Goal: Information Seeking & Learning: Learn about a topic

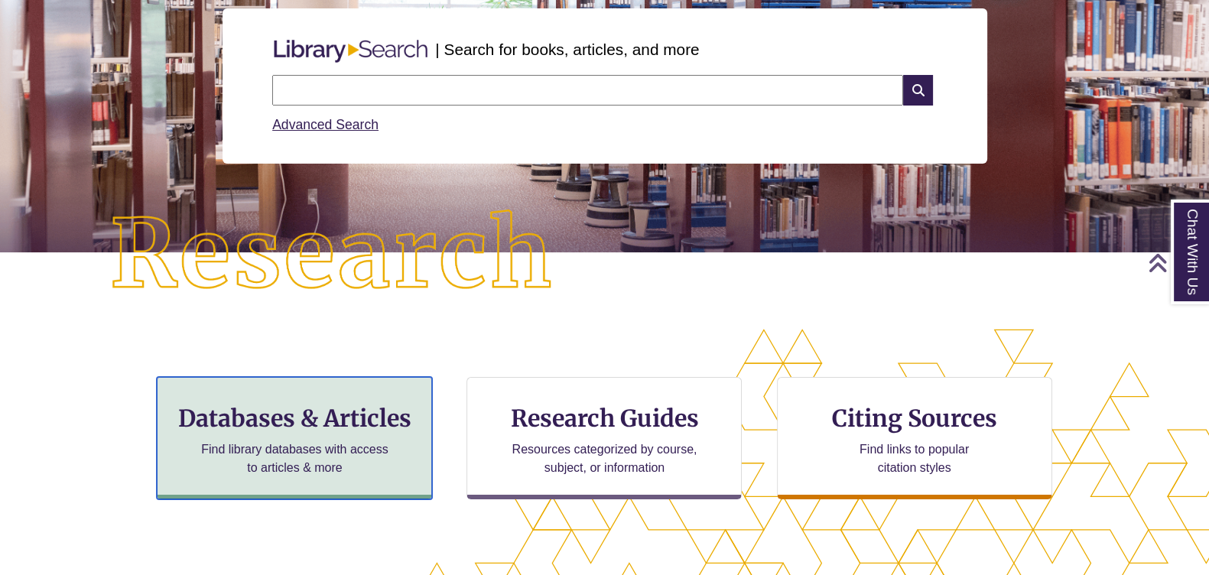
click at [381, 426] on h3 "Databases & Articles" at bounding box center [294, 418] width 249 height 29
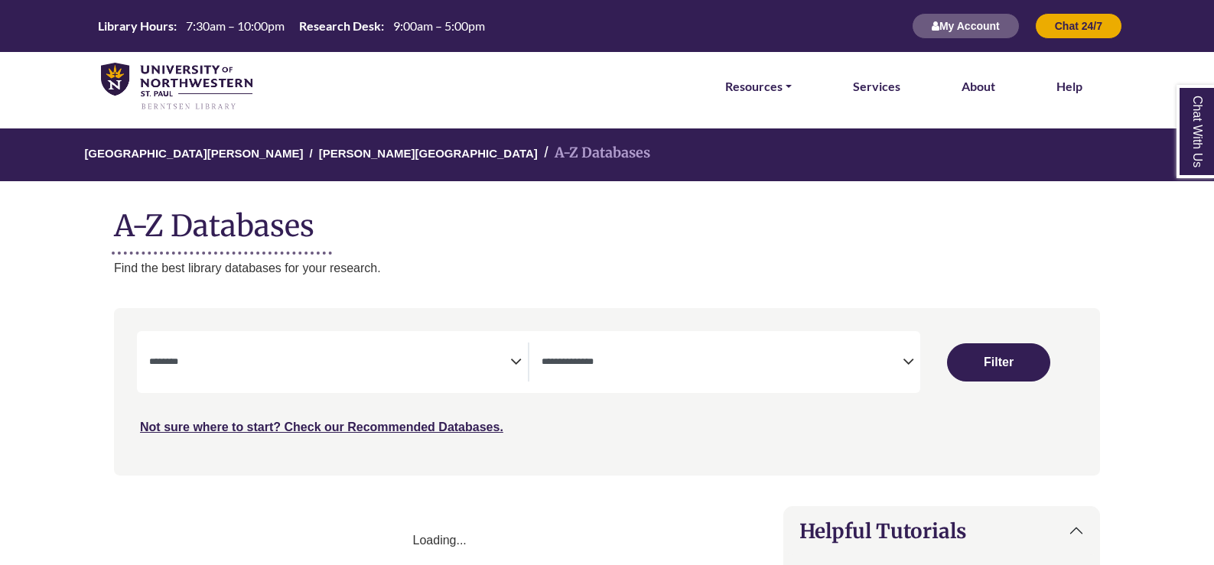
select select "Database Subject Filter"
select select "Database Types Filter"
select select "Database Subject Filter"
select select "Database Types Filter"
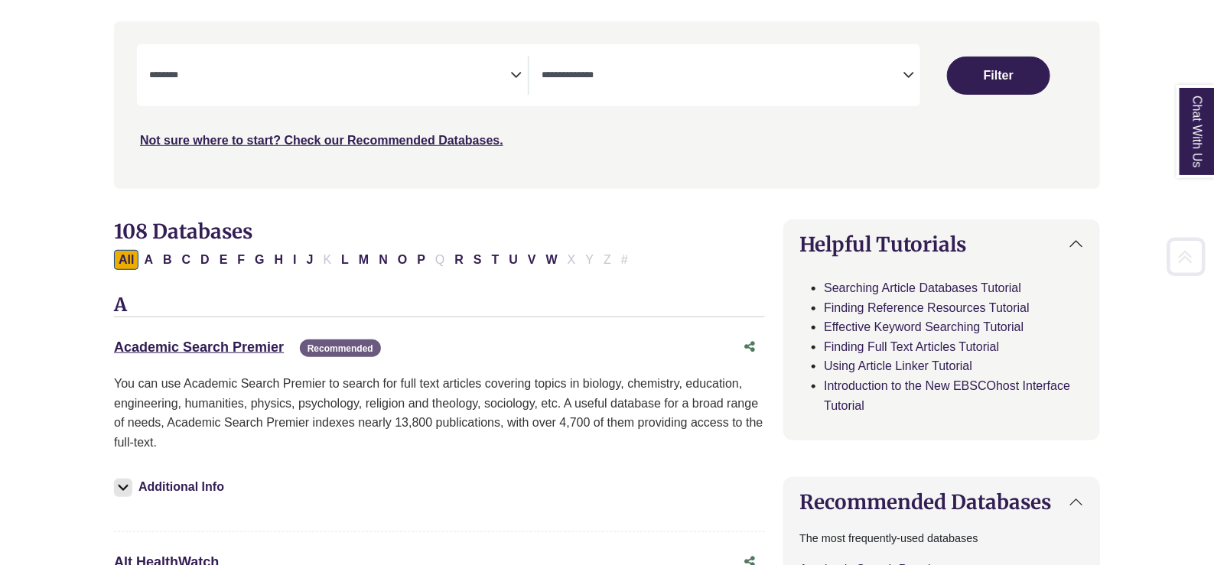
scroll to position [382, 0]
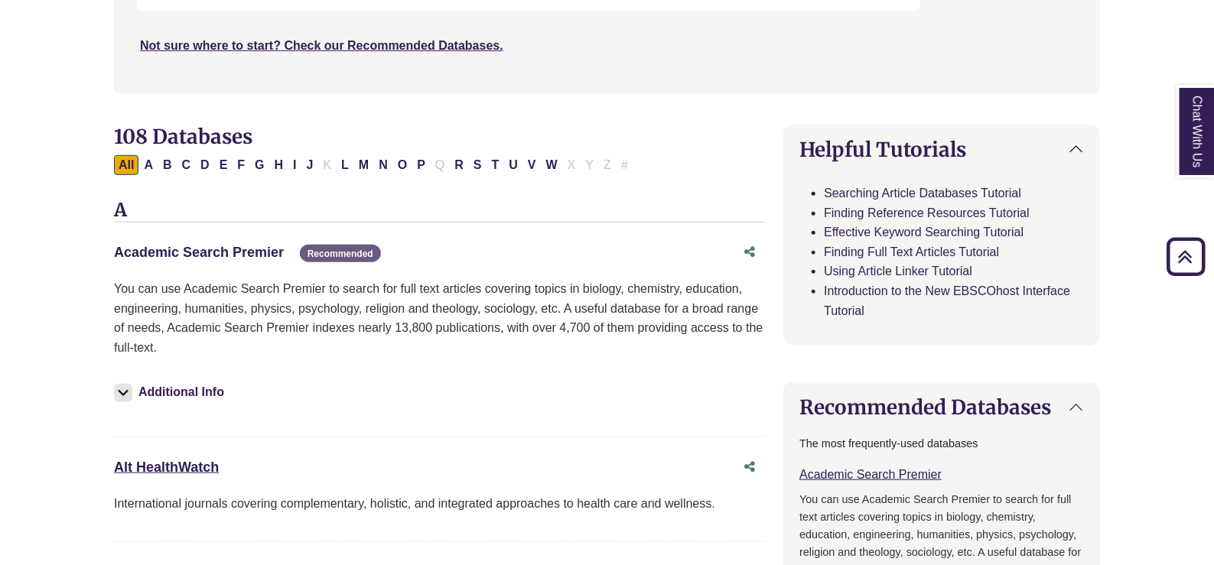
click at [223, 245] on link "Academic Search Premier This link opens in a new window" at bounding box center [199, 252] width 170 height 15
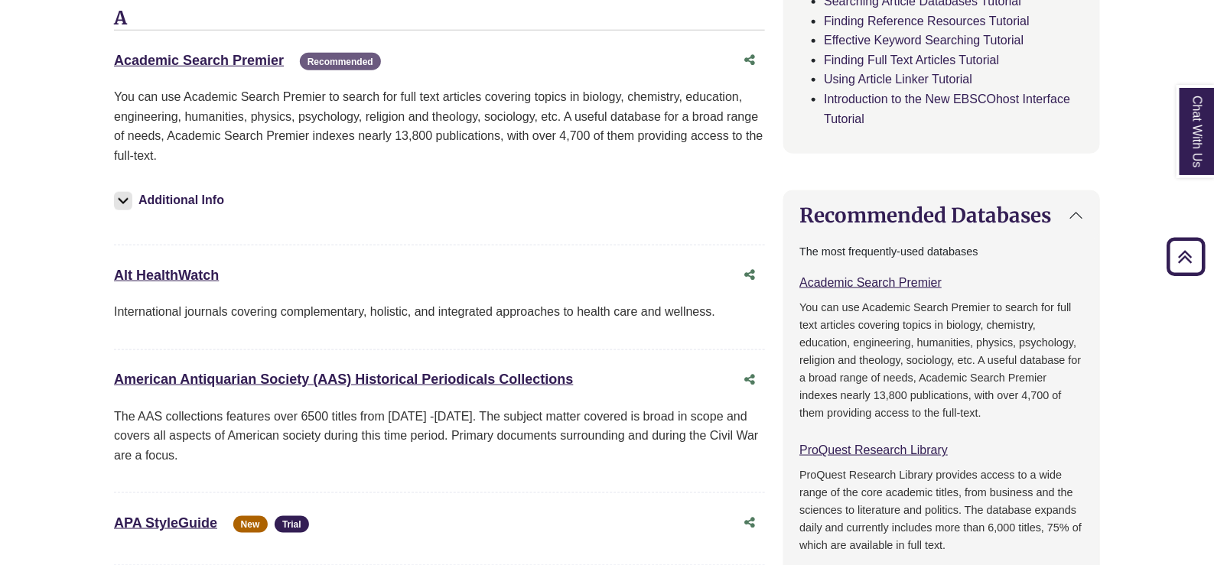
scroll to position [861, 0]
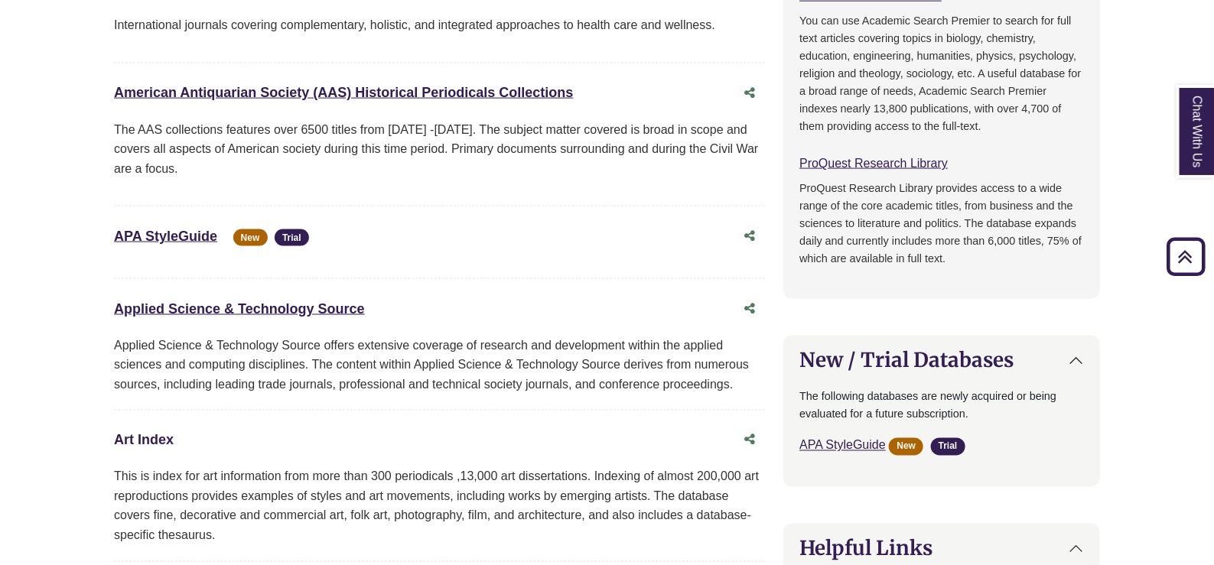
click at [158, 433] on link "Art Index This link opens in a new window" at bounding box center [144, 440] width 60 height 15
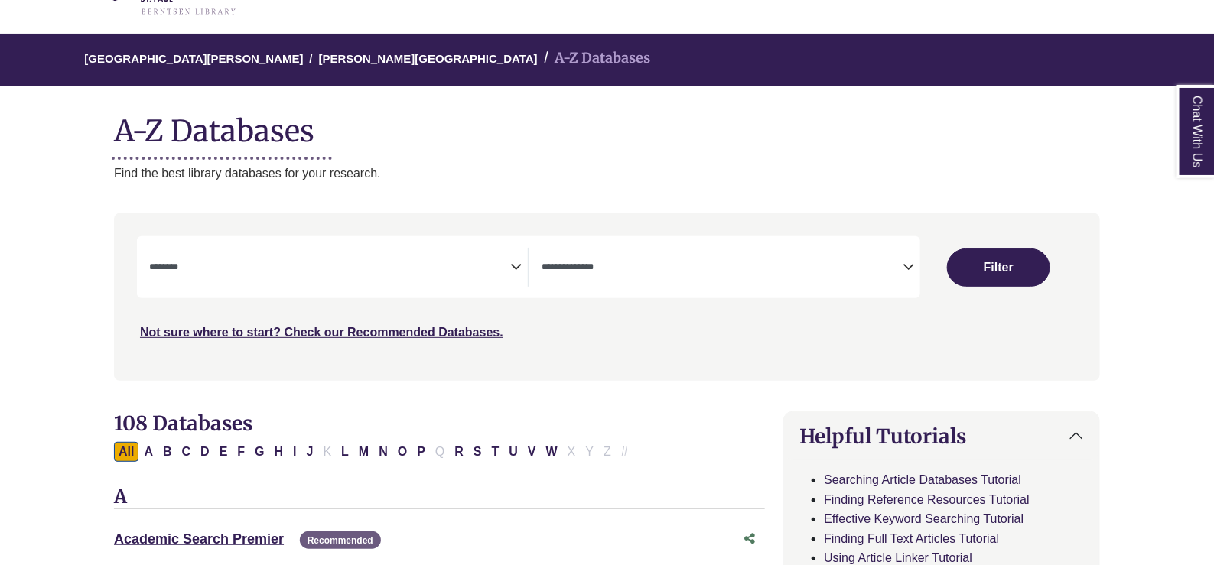
scroll to position [190, 0]
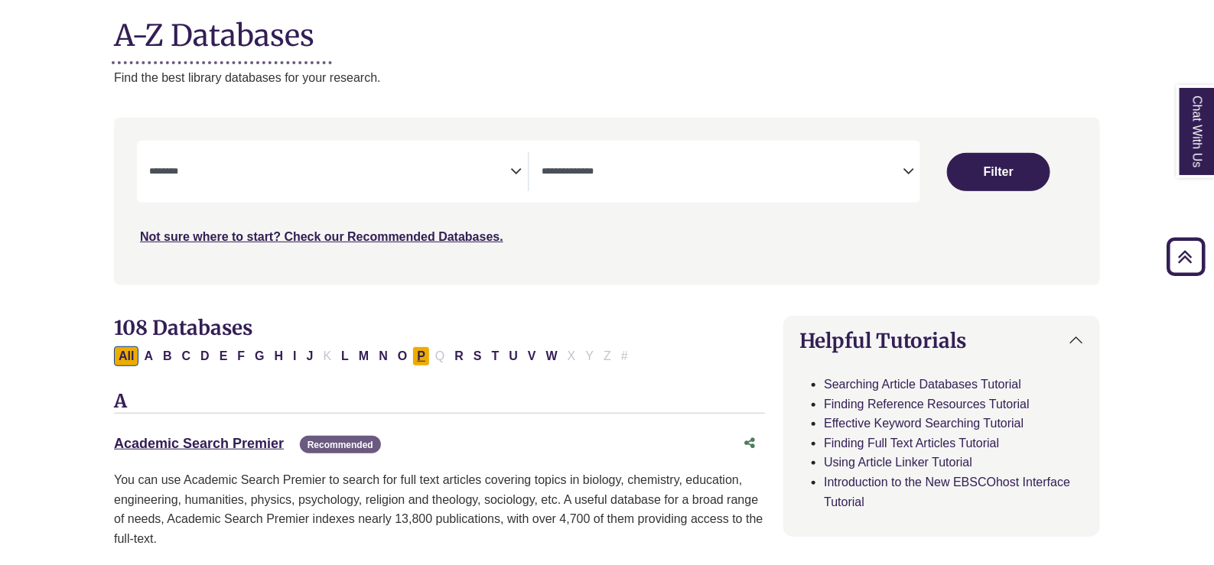
click at [412, 357] on button "P" at bounding box center [421, 357] width 18 height 20
select select "Database Subject Filter"
select select "Database Types Filter"
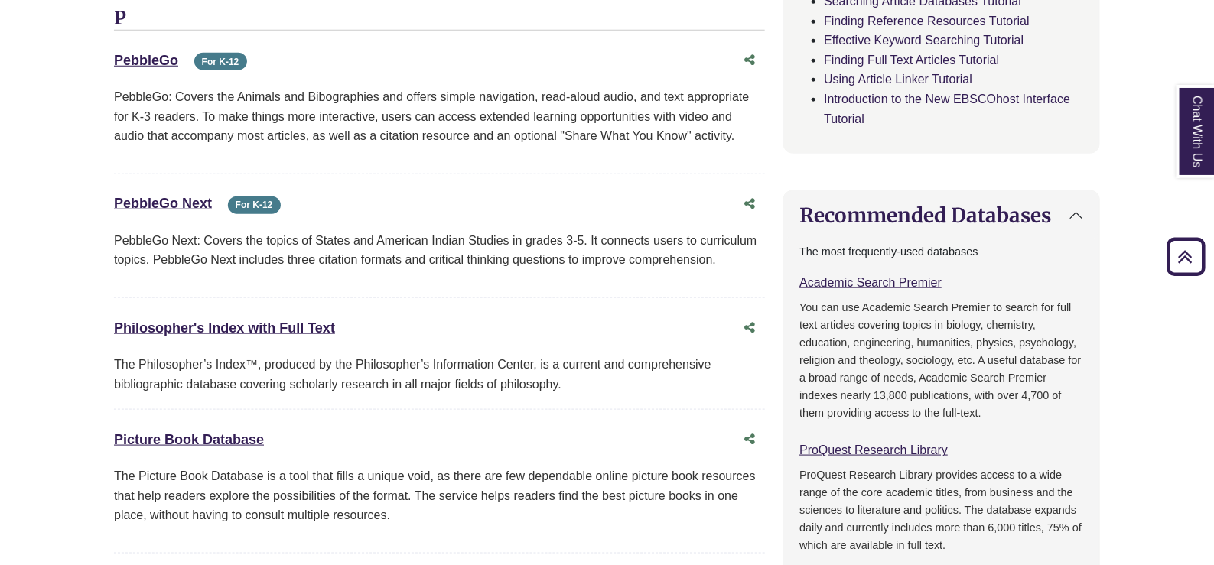
scroll to position [669, 0]
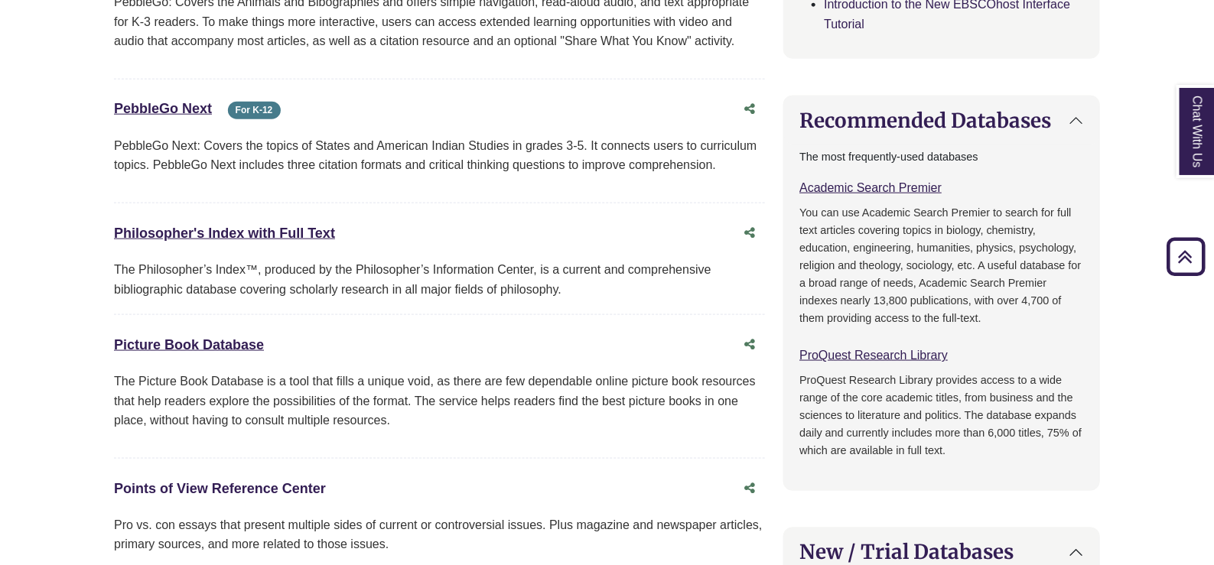
click at [164, 487] on link "Points of View Reference Center This link opens in a new window" at bounding box center [220, 488] width 212 height 15
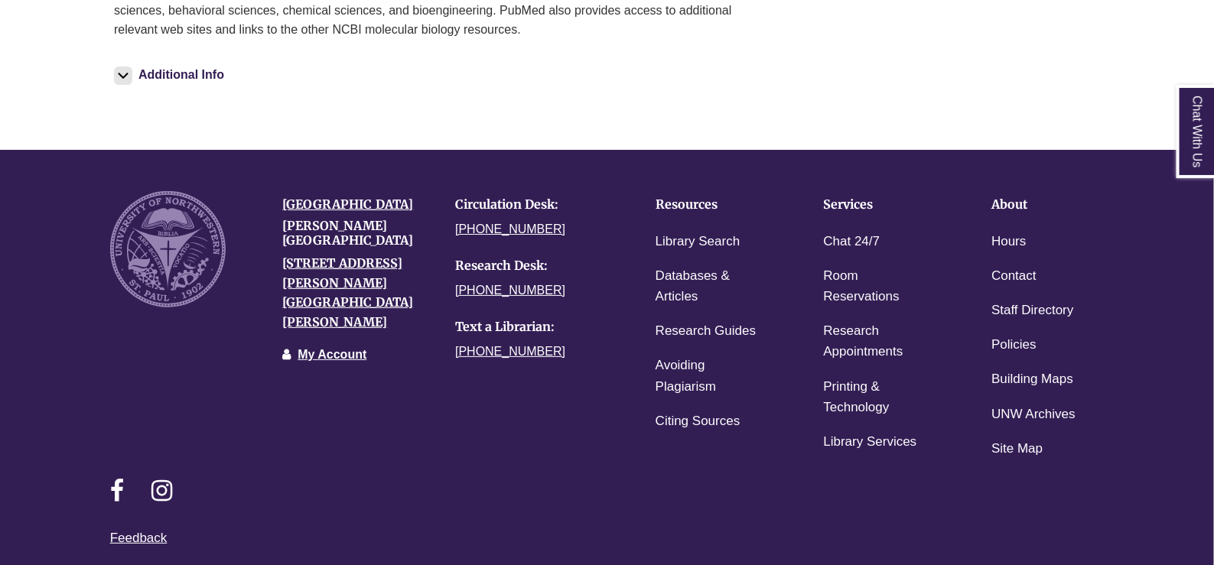
scroll to position [2398, 0]
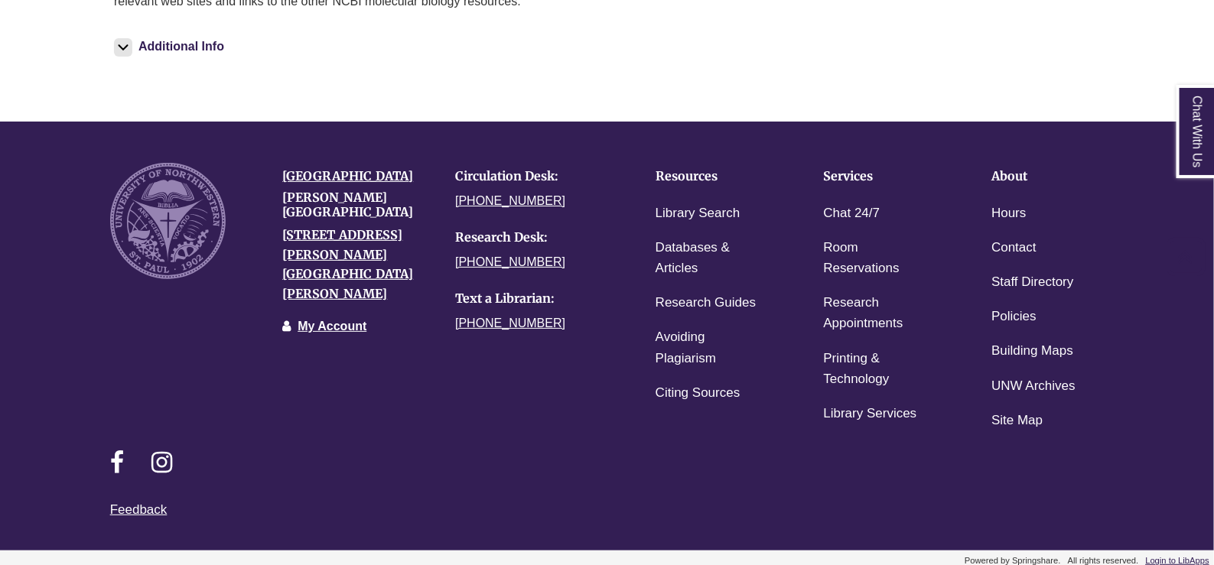
click at [1167, 555] on div "Powered by Springshare. All rights reserved. Login to LibApps" at bounding box center [606, 562] width 1209 height 14
click at [1151, 556] on link "Login to LibApps" at bounding box center [1177, 560] width 63 height 9
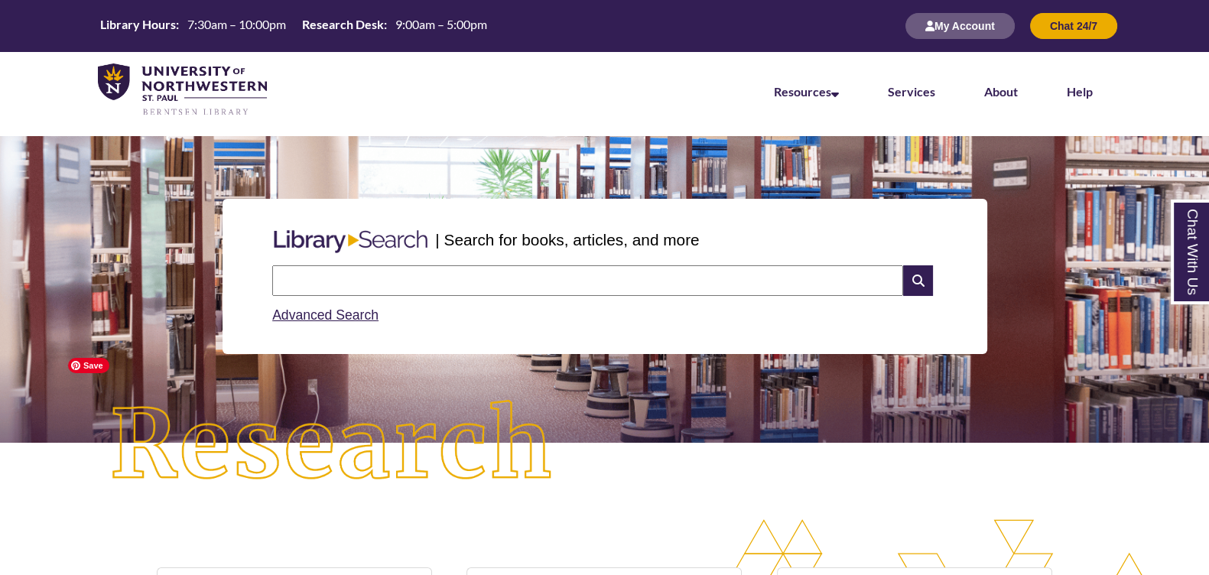
scroll to position [287, 0]
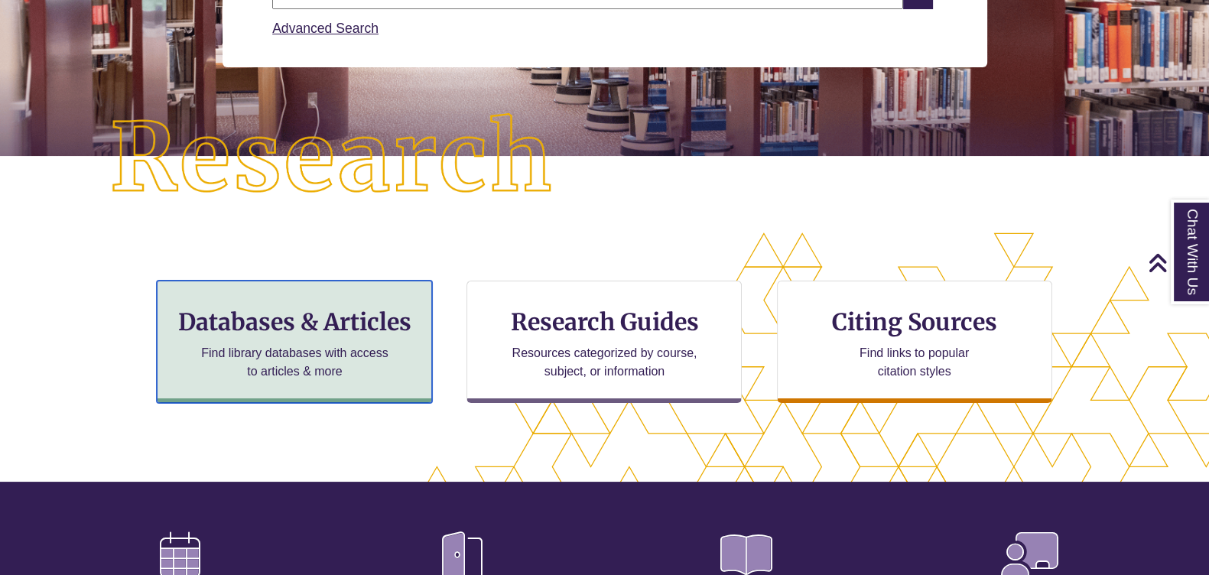
click at [249, 334] on h3 "Databases & Articles" at bounding box center [294, 322] width 249 height 29
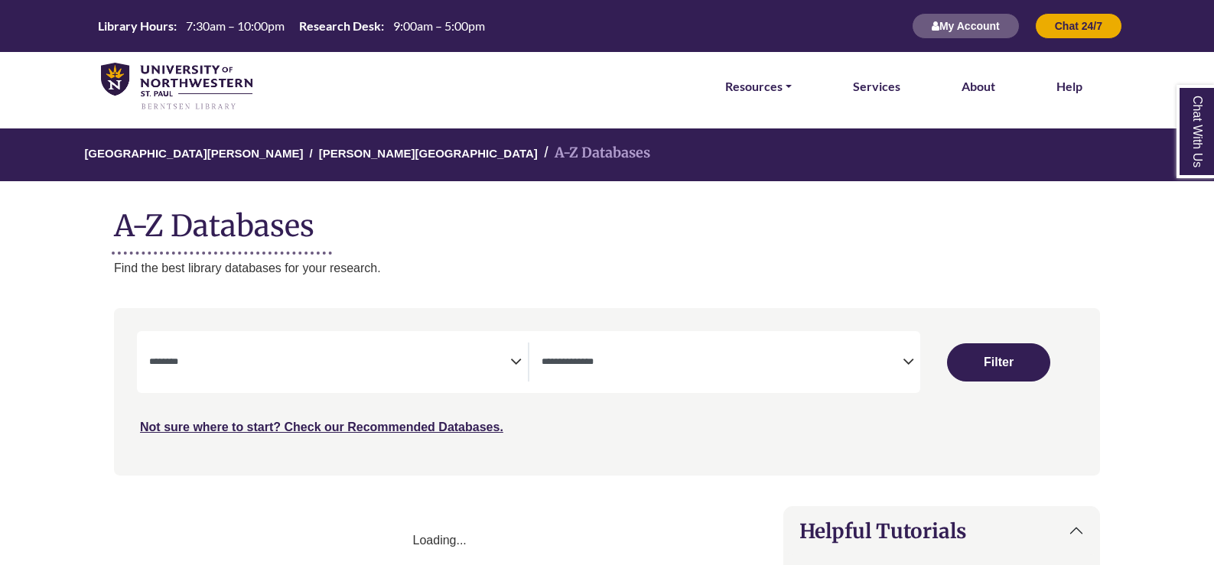
select select "Database Subject Filter"
select select "Database Types Filter"
select select "Database Subject Filter"
select select "Database Types Filter"
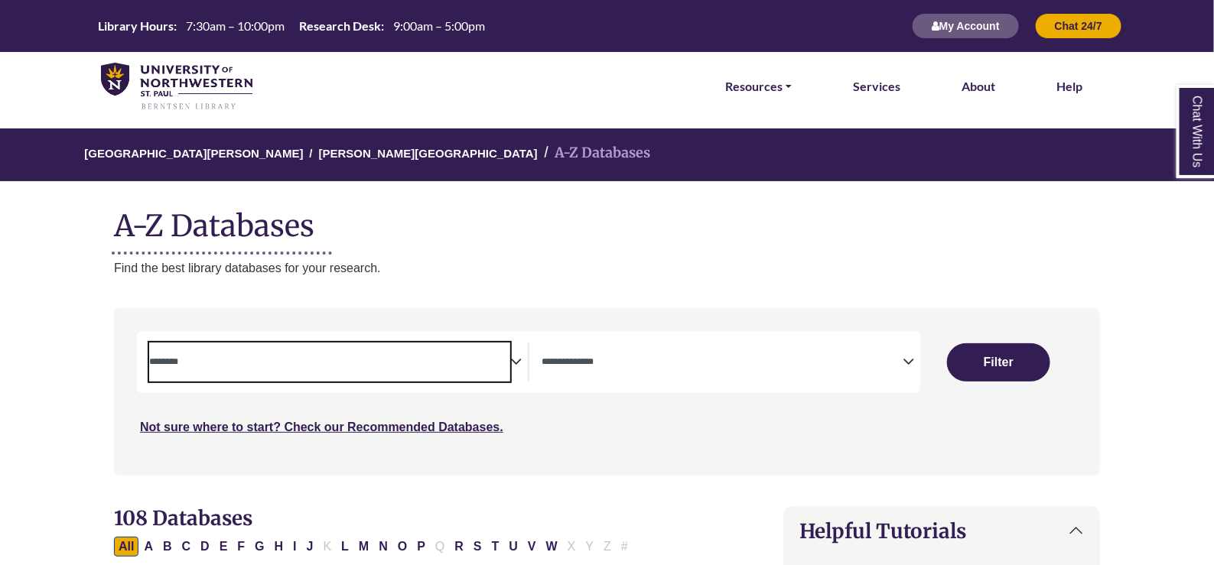
click at [210, 361] on textarea "Search" at bounding box center [329, 363] width 361 height 12
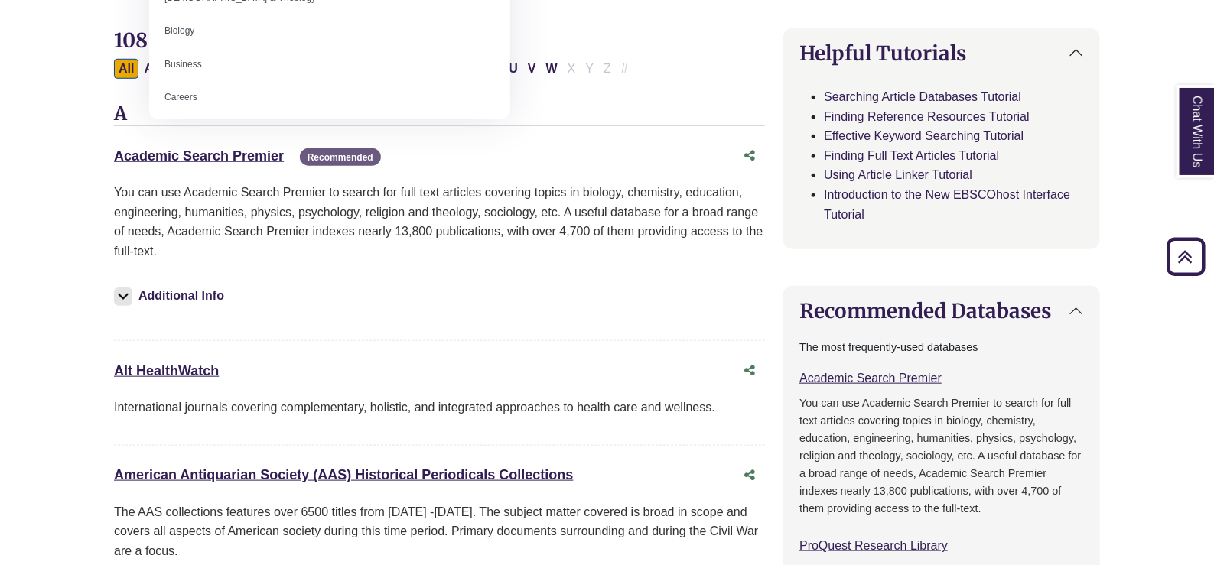
scroll to position [287, 0]
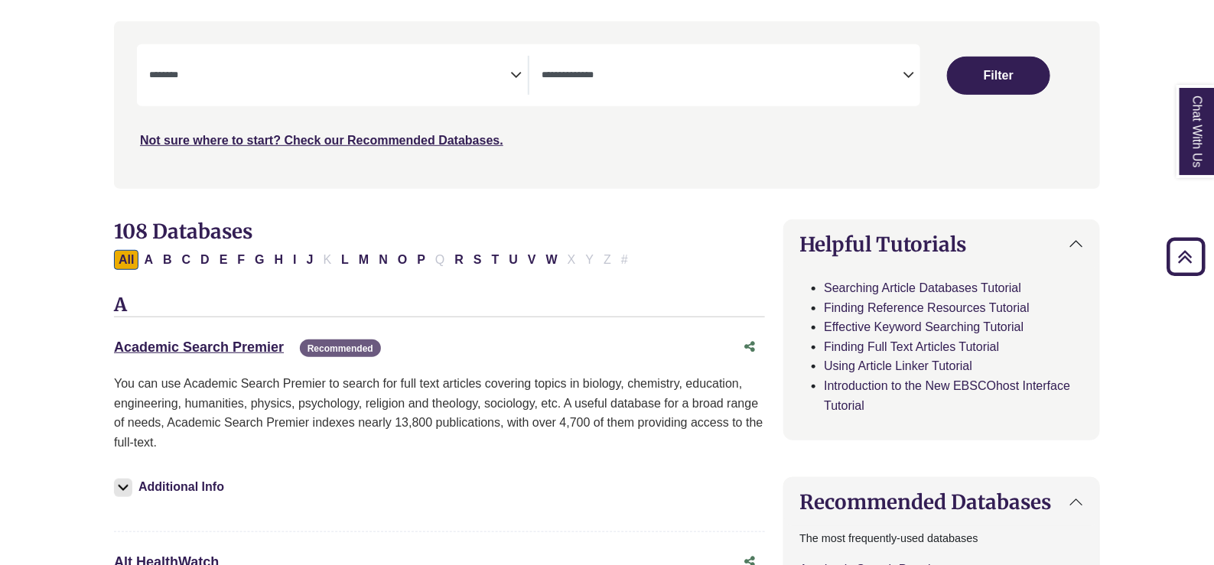
click at [585, 220] on h2 "108 Databases" at bounding box center [439, 232] width 651 height 24
click at [412, 265] on button "P" at bounding box center [421, 260] width 18 height 20
select select "Database Subject Filter"
select select "Database Types Filter"
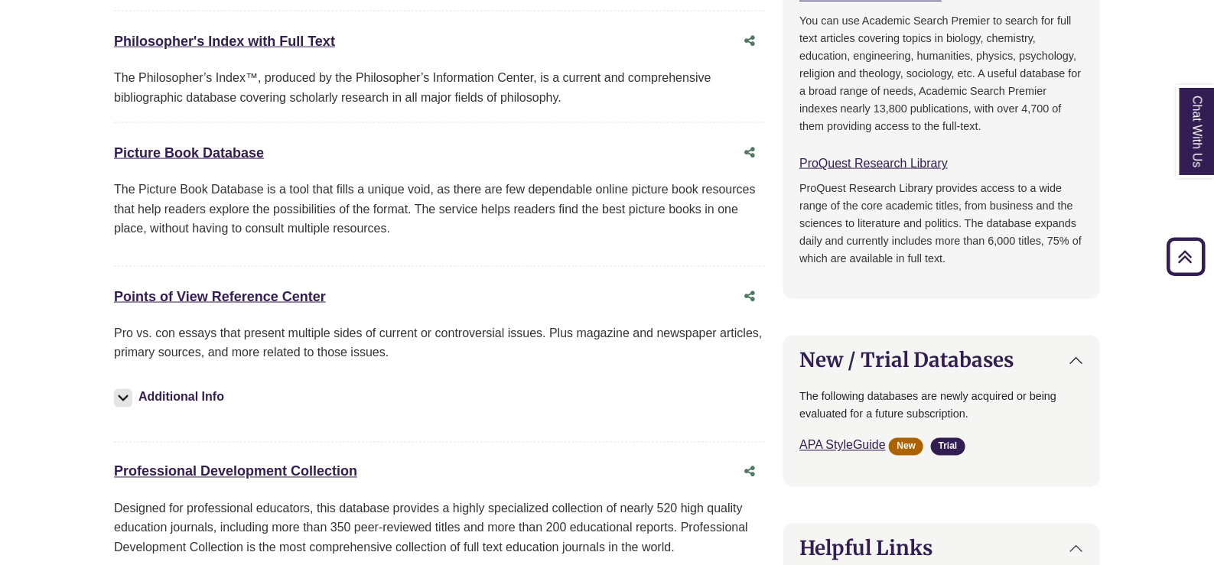
scroll to position [956, 0]
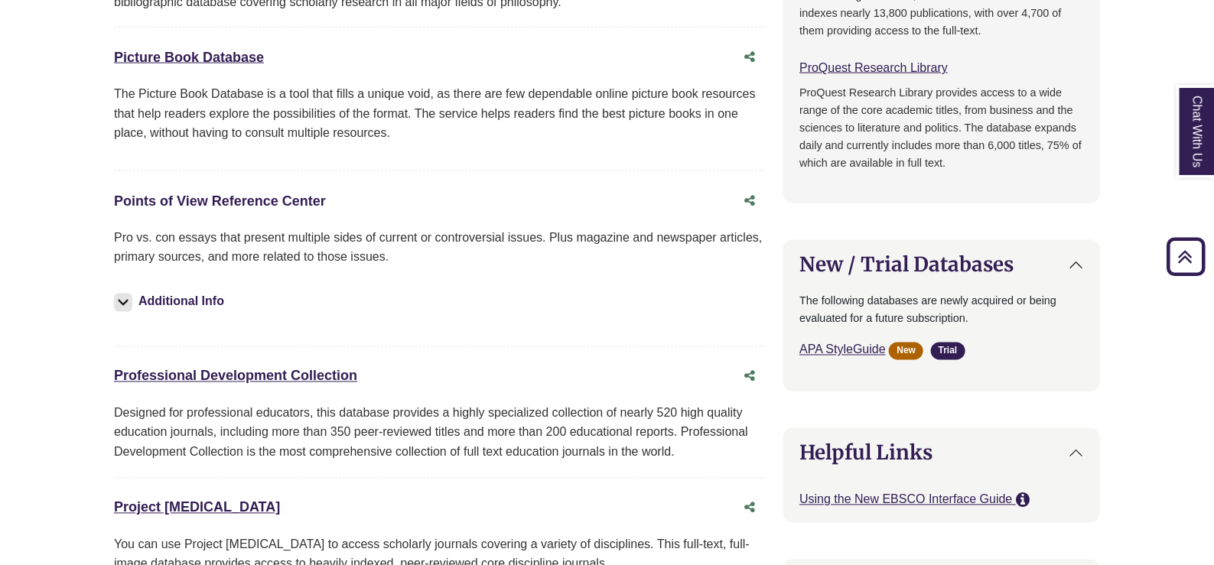
click at [203, 194] on link "Points of View Reference Center This link opens in a new window" at bounding box center [220, 201] width 212 height 15
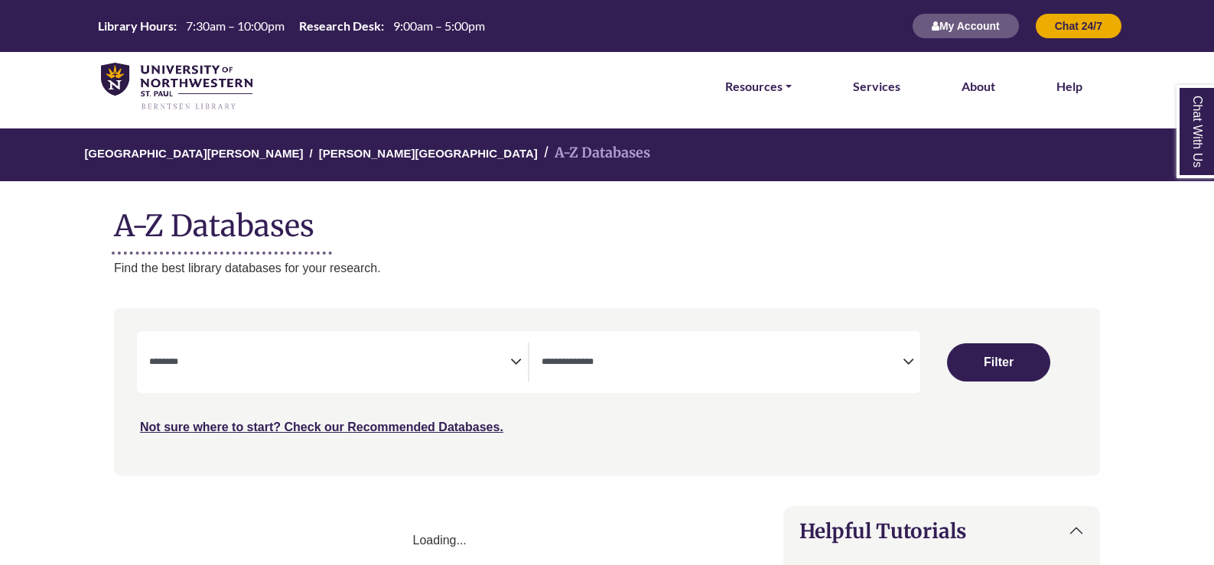
select select "Database Subject Filter"
select select "Database Types Filter"
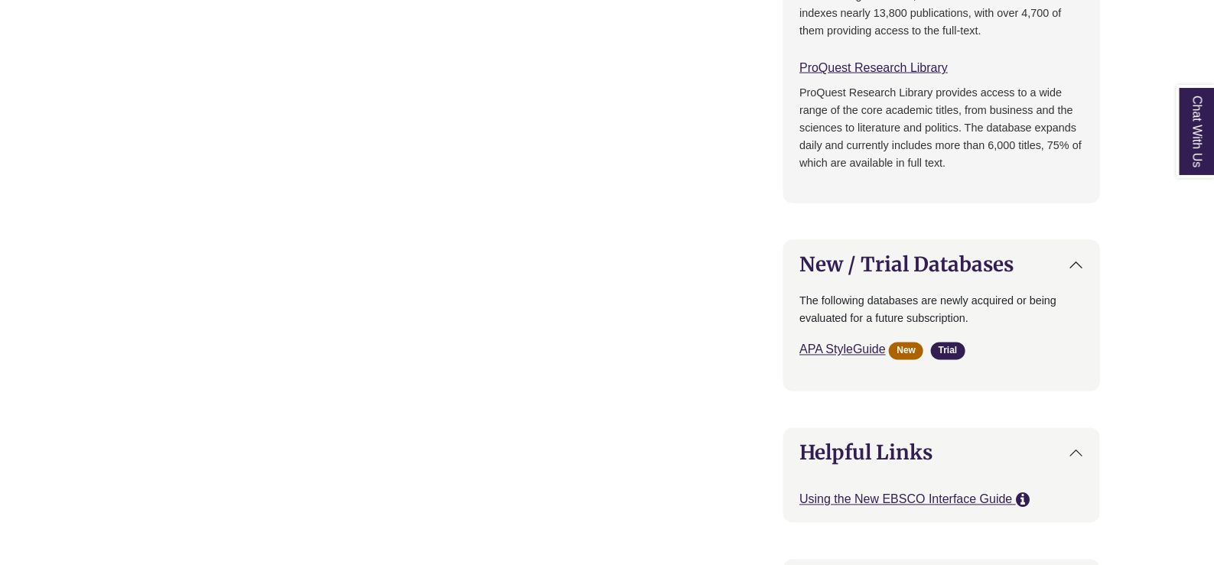
select select "Database Subject Filter"
select select "Database Types Filter"
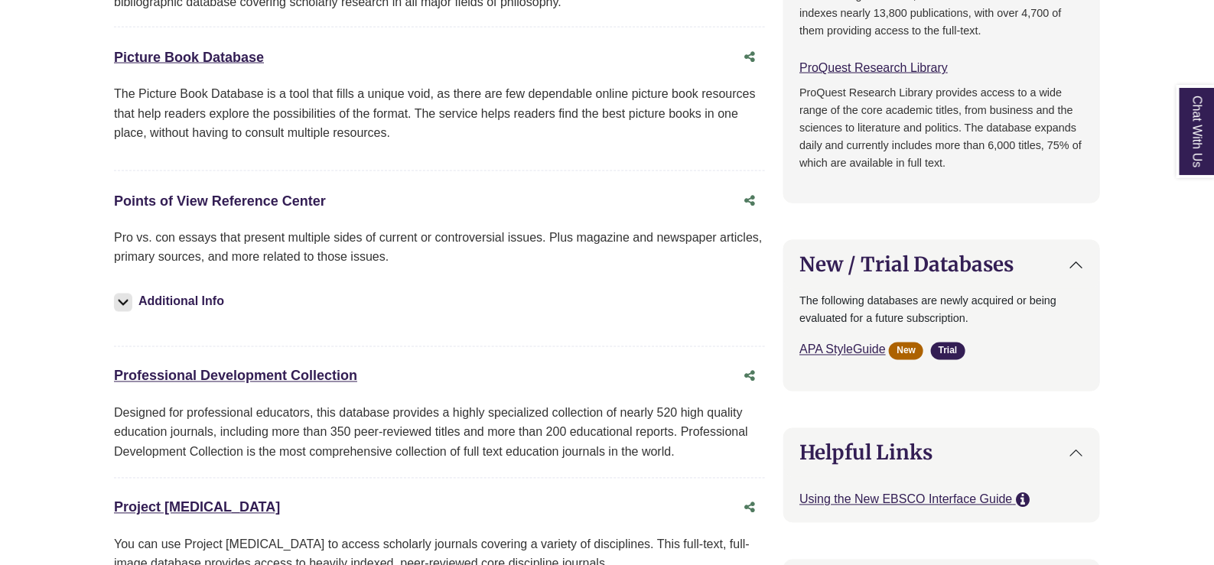
click at [230, 203] on link "Points of View Reference Center This link opens in a new window" at bounding box center [220, 201] width 212 height 15
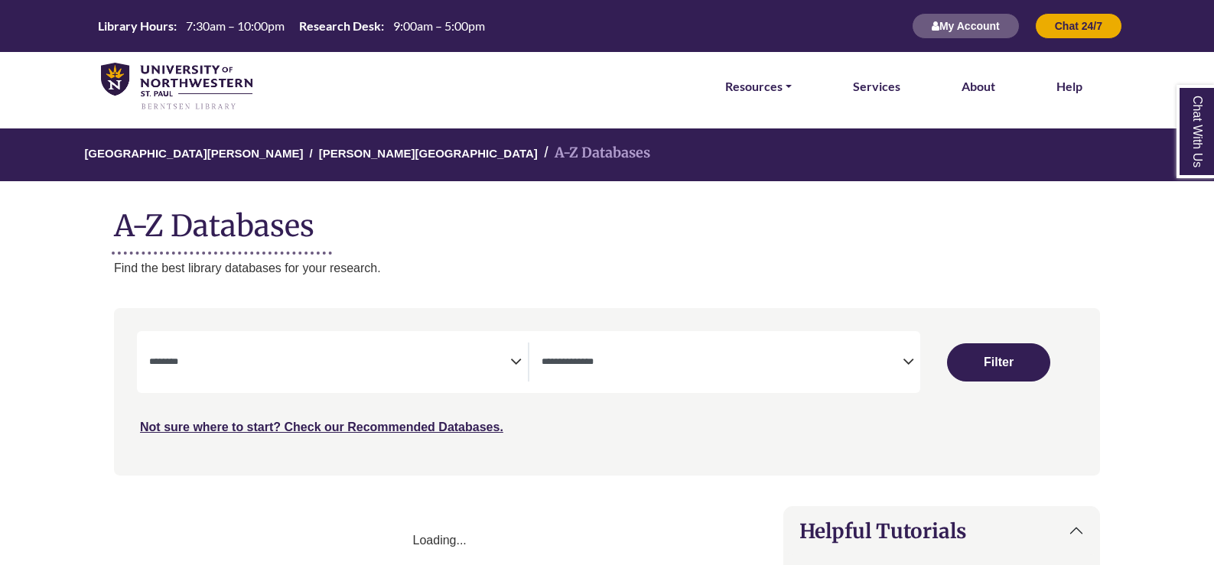
select select "Database Subject Filter"
select select "Database Types Filter"
select select "Database Subject Filter"
select select "Database Types Filter"
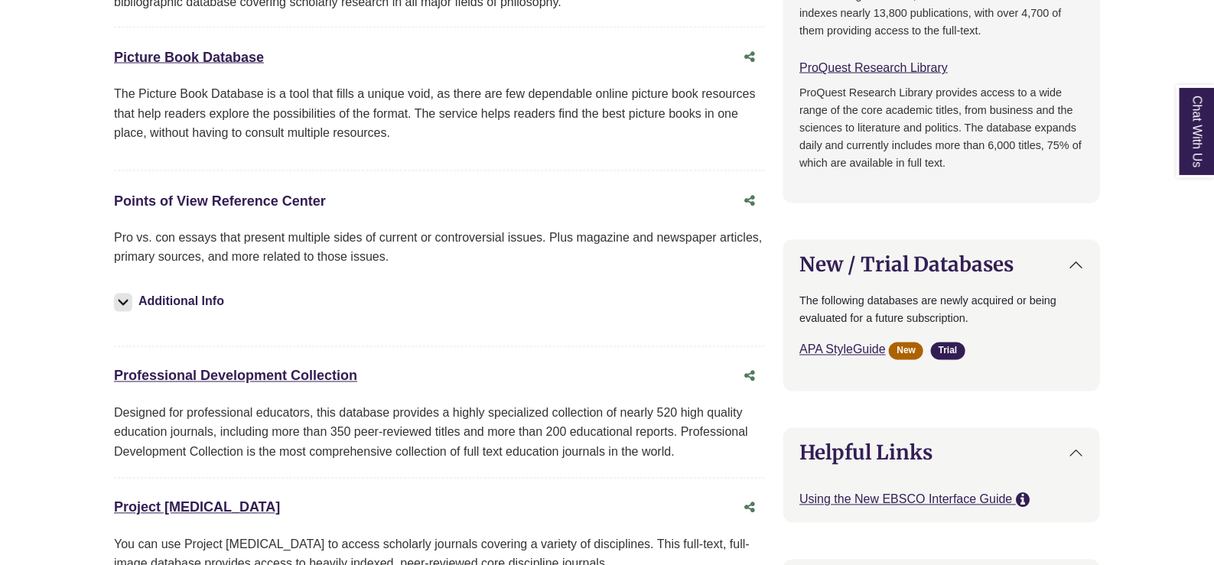
click at [202, 194] on link "Points of View Reference Center This link opens in a new window" at bounding box center [220, 201] width 212 height 15
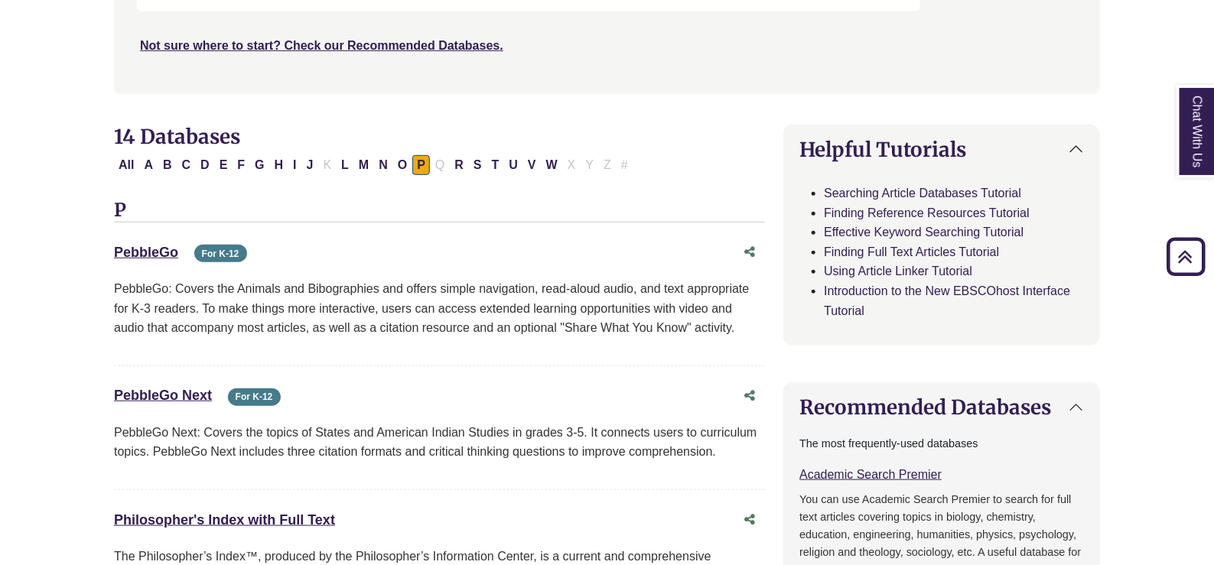
scroll to position [287, 0]
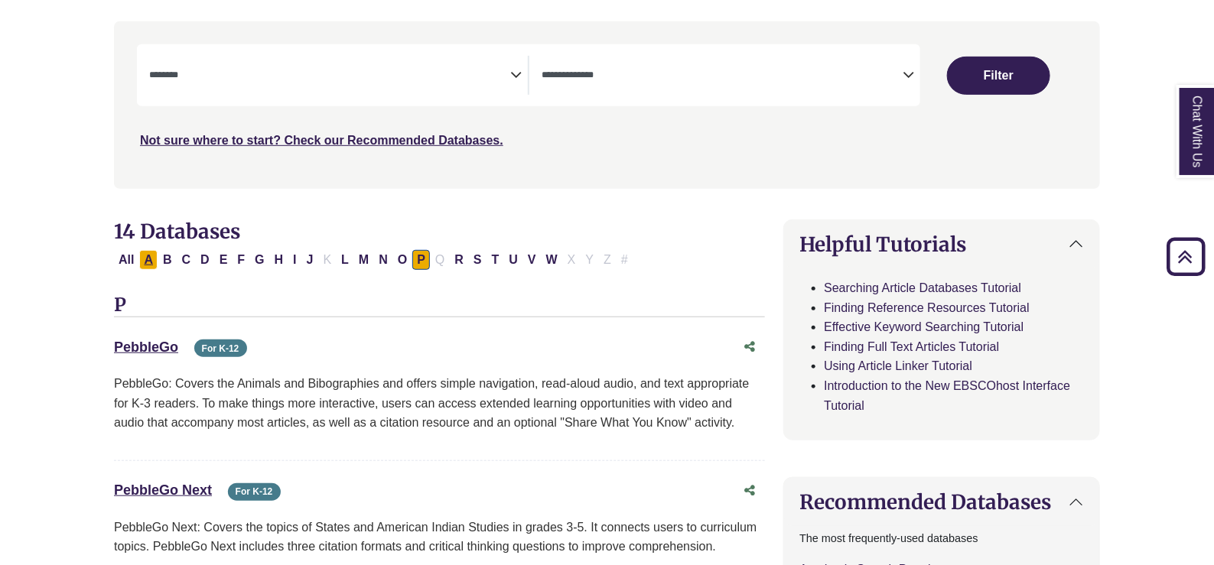
click at [146, 259] on button "A" at bounding box center [148, 260] width 18 height 20
select select "Database Subject Filter"
select select "Database Types Filter"
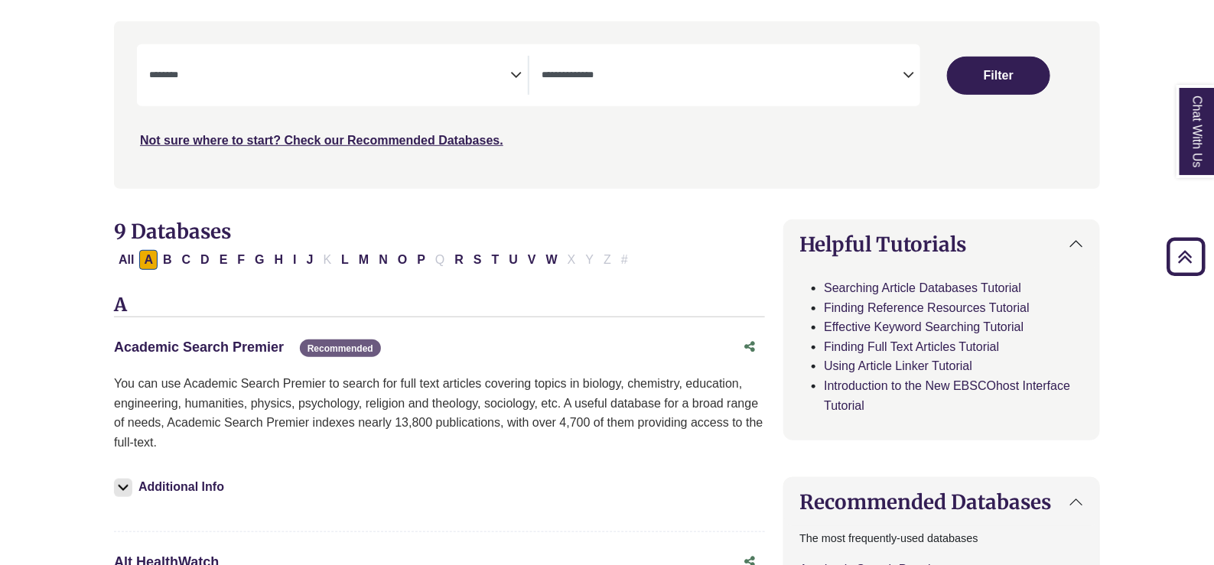
click at [169, 345] on link "Academic Search Premier This link opens in a new window" at bounding box center [199, 347] width 170 height 15
click at [210, 262] on button "D" at bounding box center [205, 260] width 18 height 20
select select "Database Subject Filter"
select select "Database Types Filter"
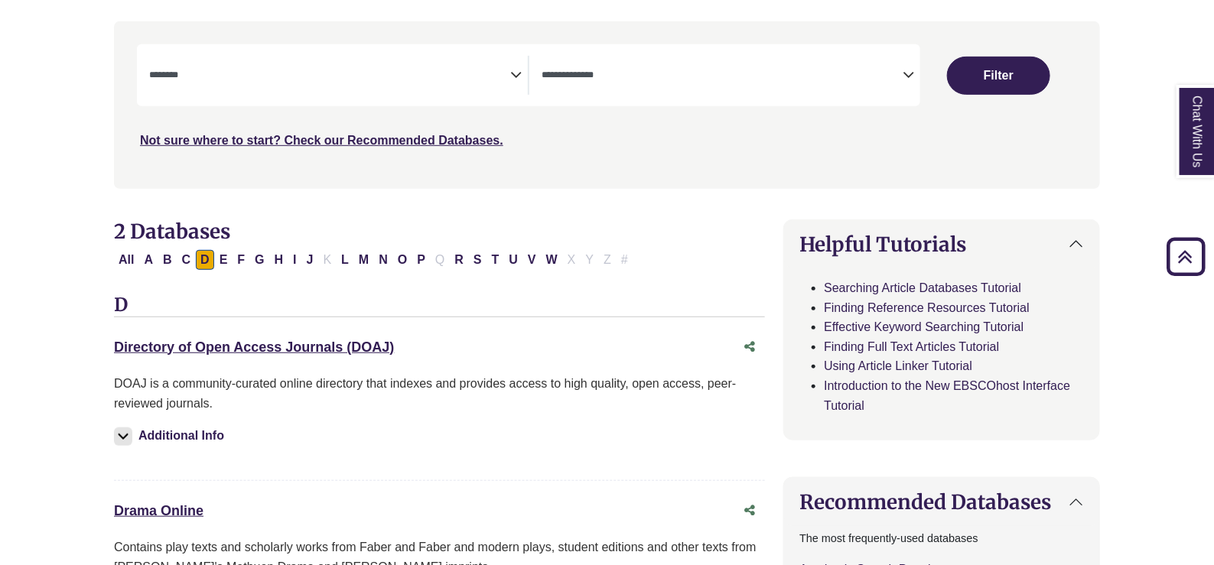
scroll to position [382, 0]
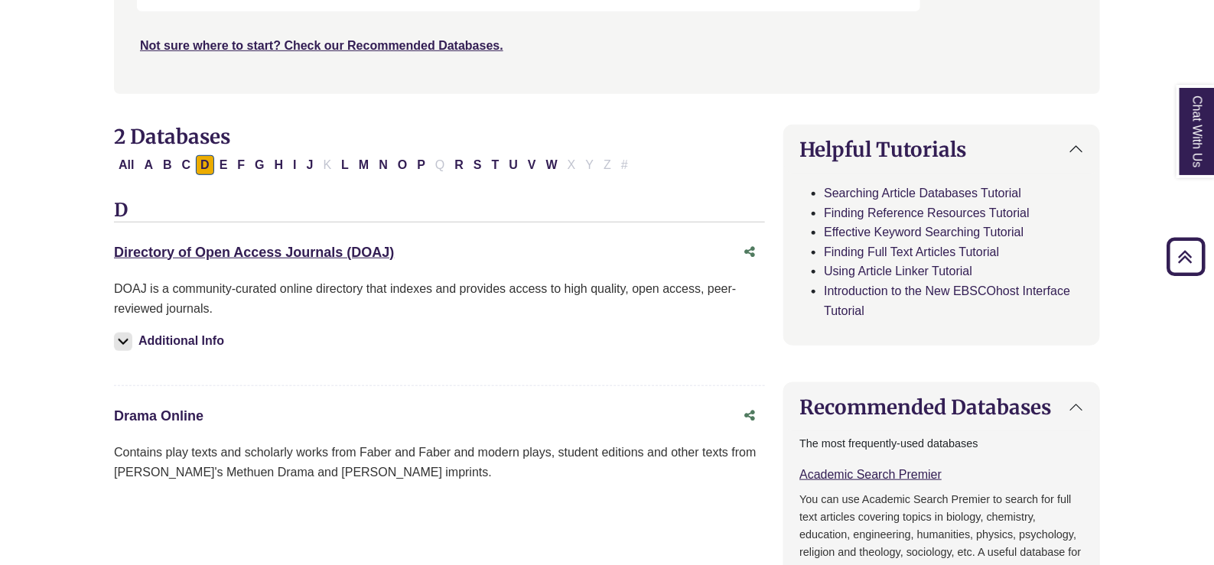
click at [176, 409] on link "Drama Online This link opens in a new window" at bounding box center [159, 416] width 90 height 15
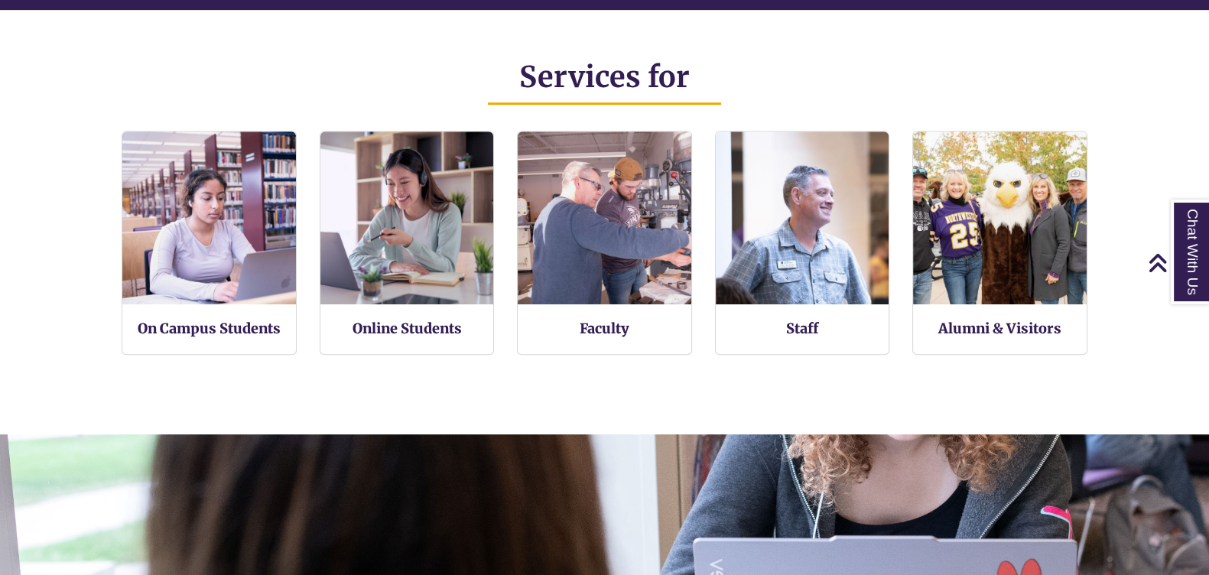
scroll to position [478, 0]
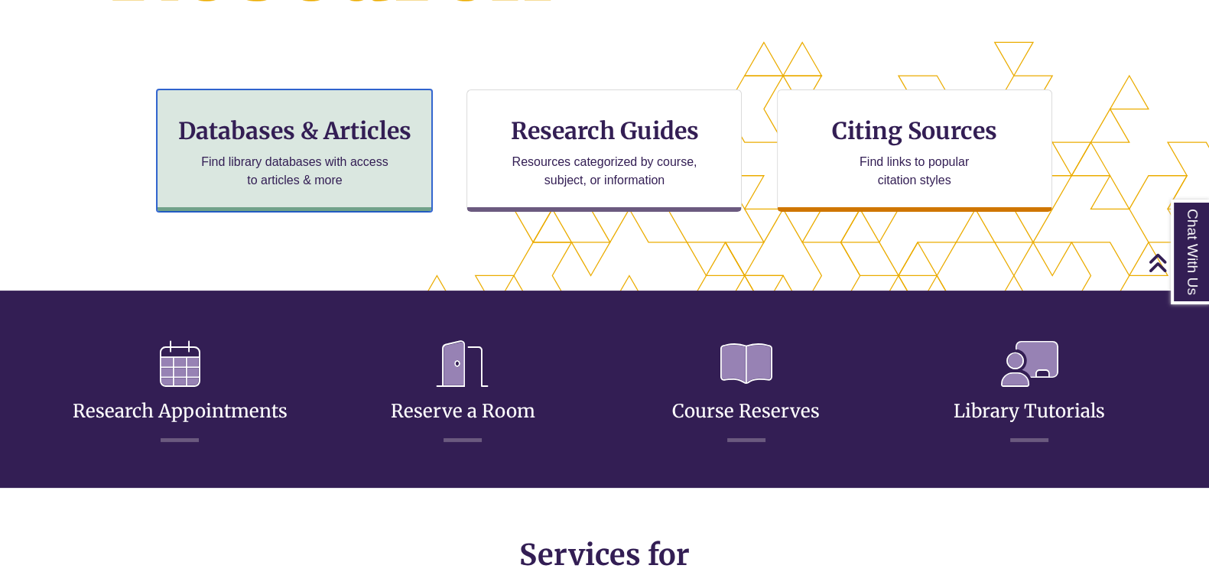
click at [324, 125] on h3 "Databases & Articles" at bounding box center [294, 130] width 249 height 29
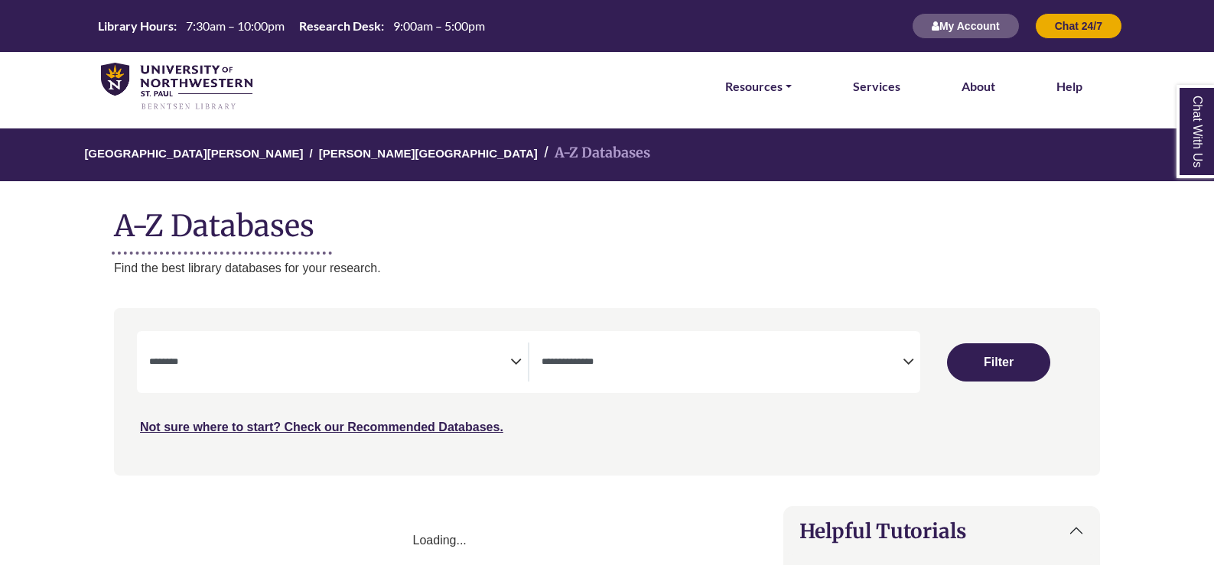
select select "Database Subject Filter"
select select "Database Types Filter"
select select "Database Subject Filter"
select select "Database Types Filter"
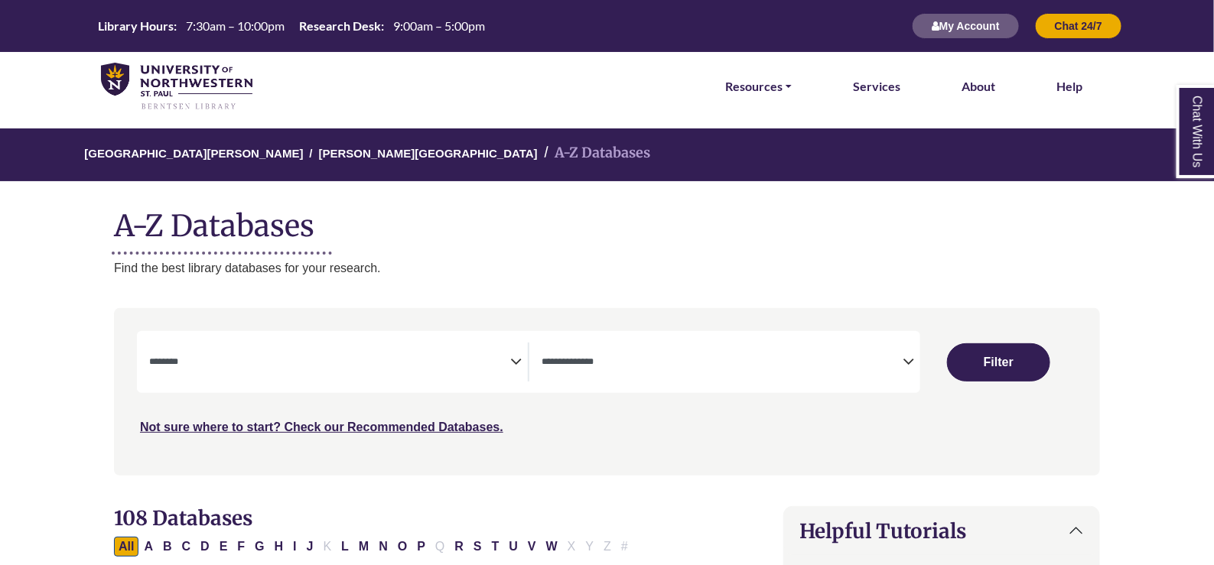
scroll to position [95, 0]
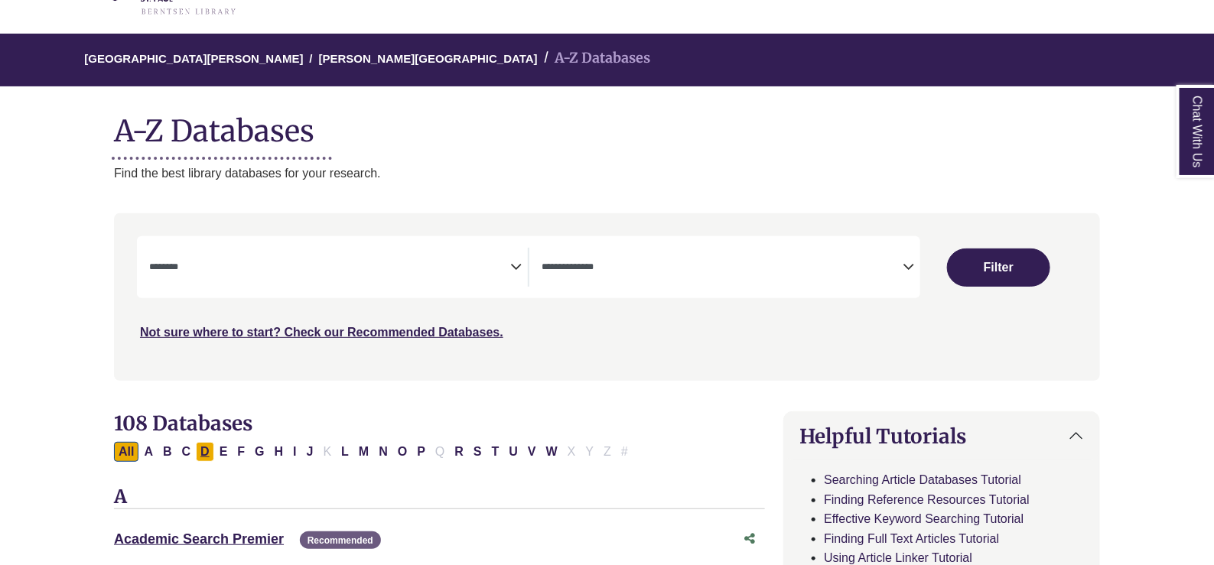
click at [209, 454] on button "D" at bounding box center [205, 452] width 18 height 20
select select "Database Subject Filter"
select select "Database Types Filter"
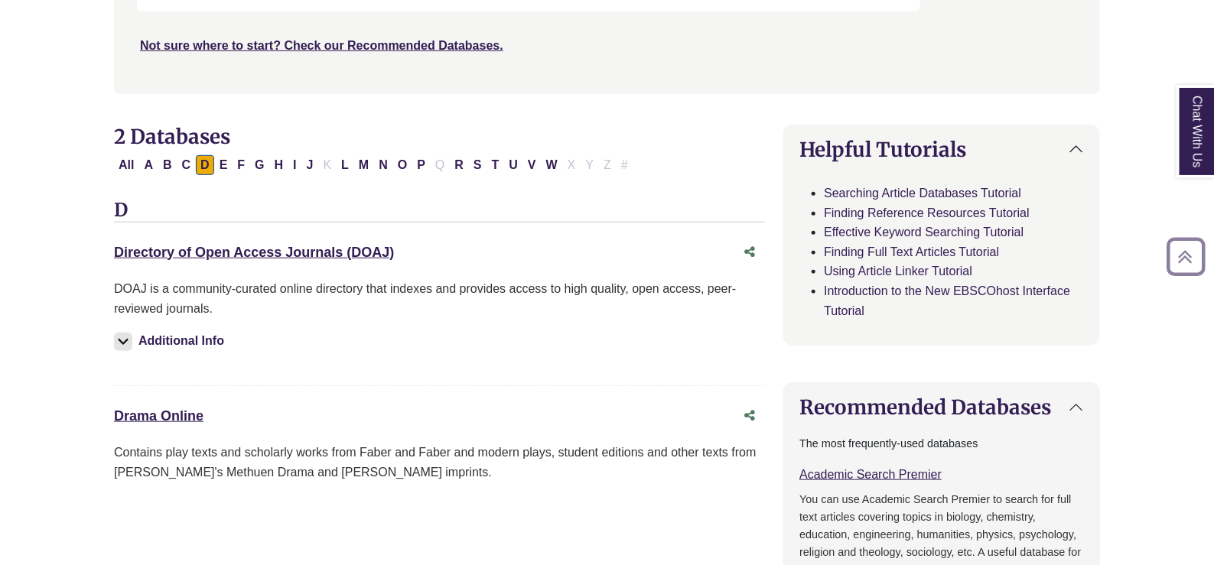
scroll to position [478, 0]
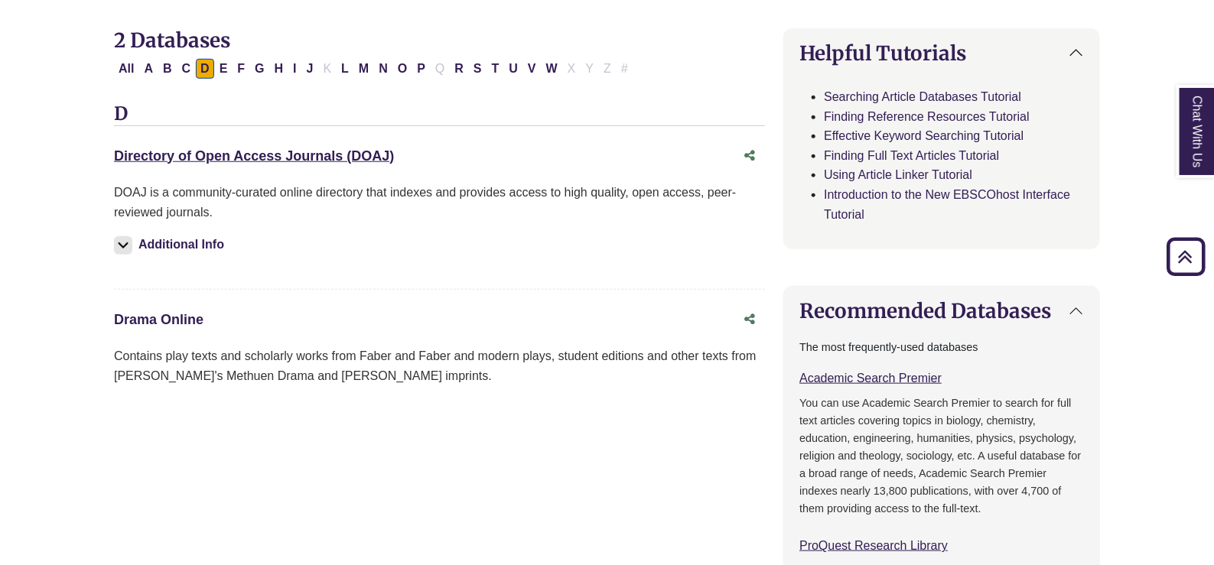
click at [179, 318] on link "Drama Online This link opens in a new window" at bounding box center [159, 319] width 90 height 15
click at [197, 314] on link "Drama Online This link opens in a new window" at bounding box center [159, 319] width 90 height 15
click at [142, 317] on link "Drama Online This link opens in a new window" at bounding box center [159, 319] width 90 height 15
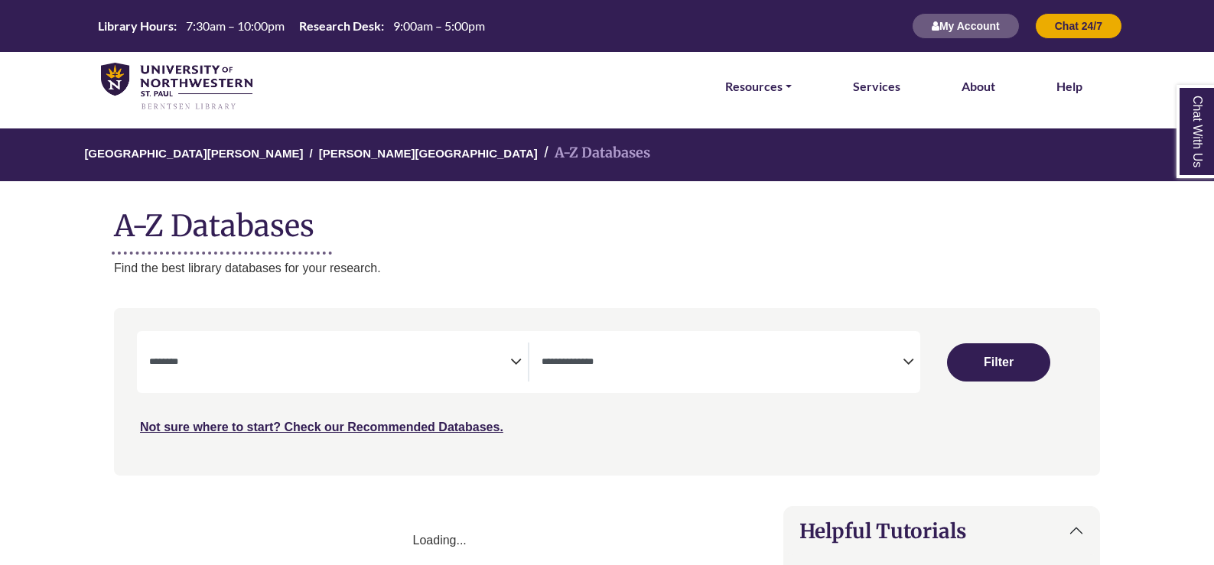
select select "Database Subject Filter"
select select "Database Types Filter"
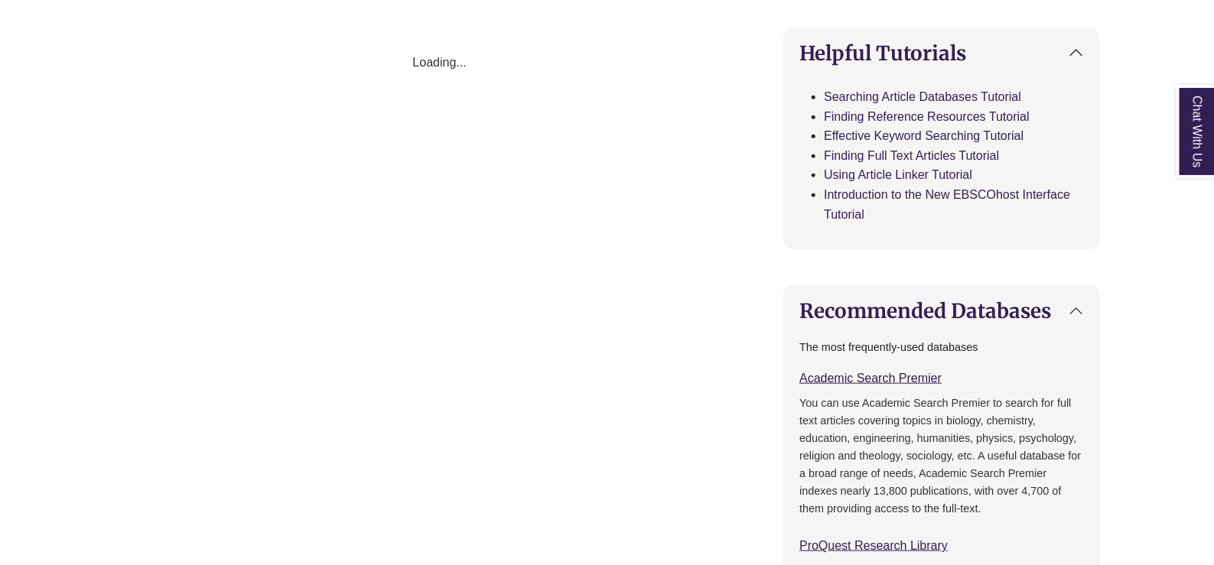
select select "Database Subject Filter"
select select "Database Types Filter"
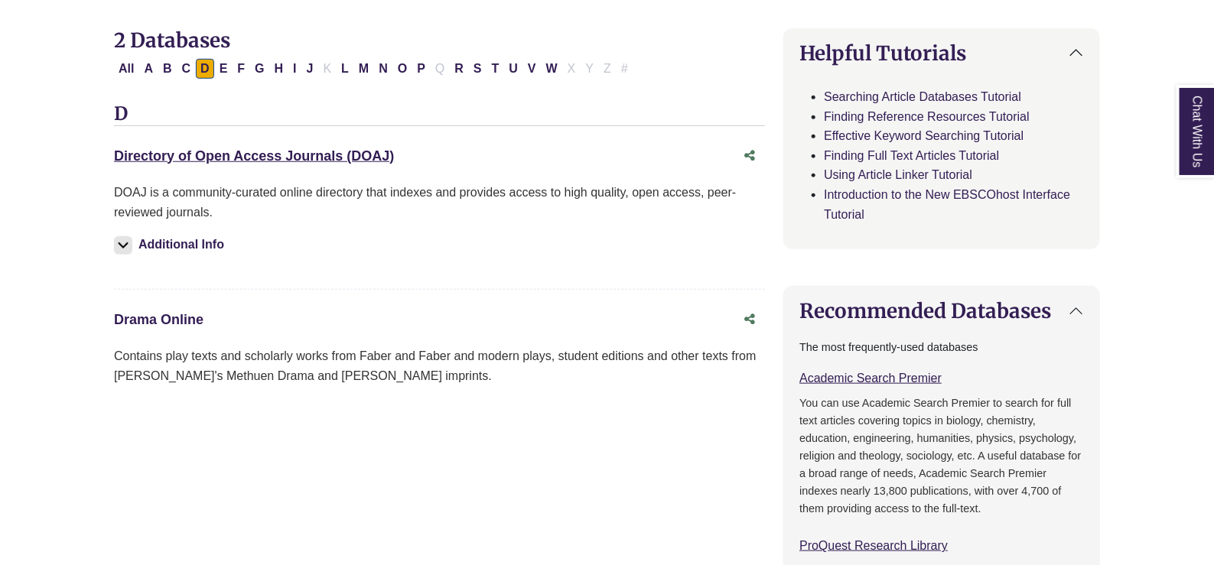
click at [134, 316] on link "Drama Online This link opens in a new window" at bounding box center [159, 319] width 90 height 15
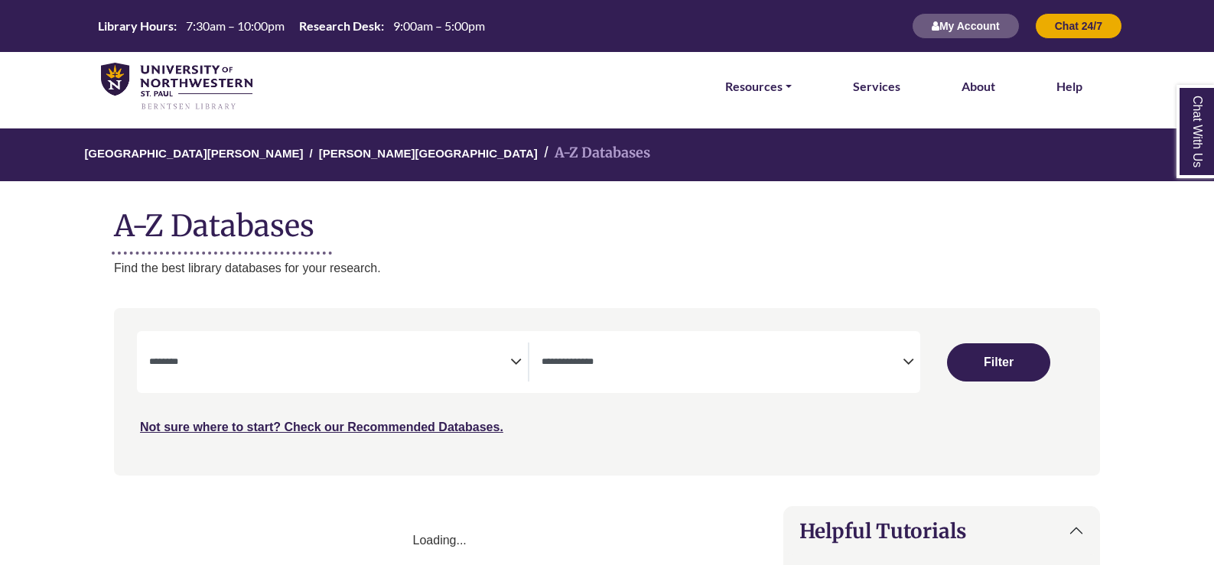
select select "Database Subject Filter"
select select "Database Types Filter"
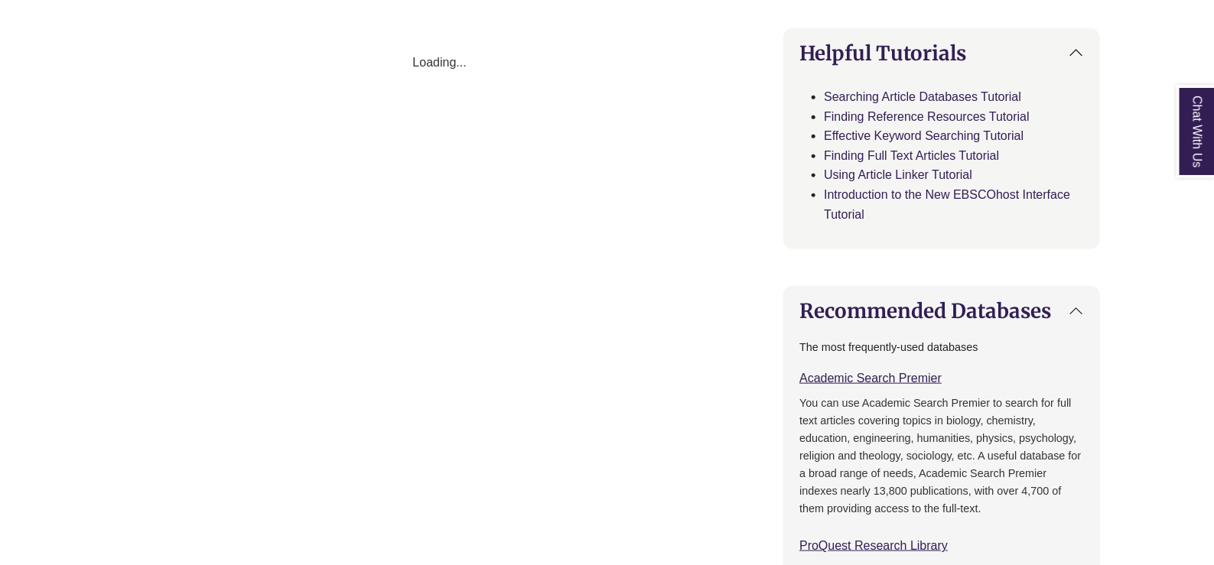
select select "Database Subject Filter"
select select "Database Types Filter"
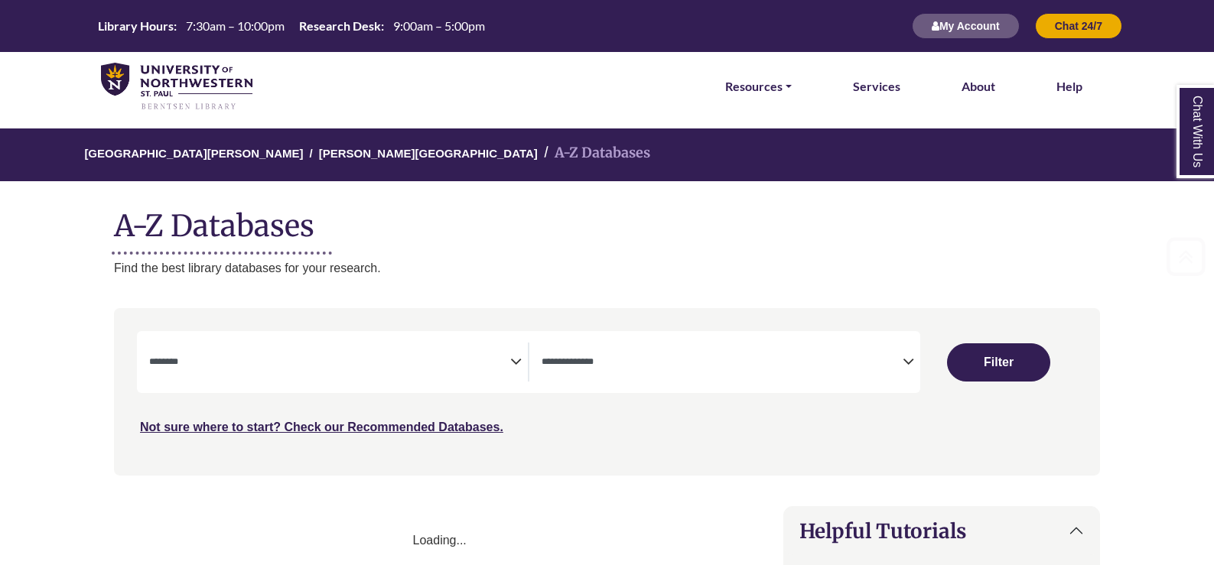
select select "Database Subject Filter"
select select "Database Types Filter"
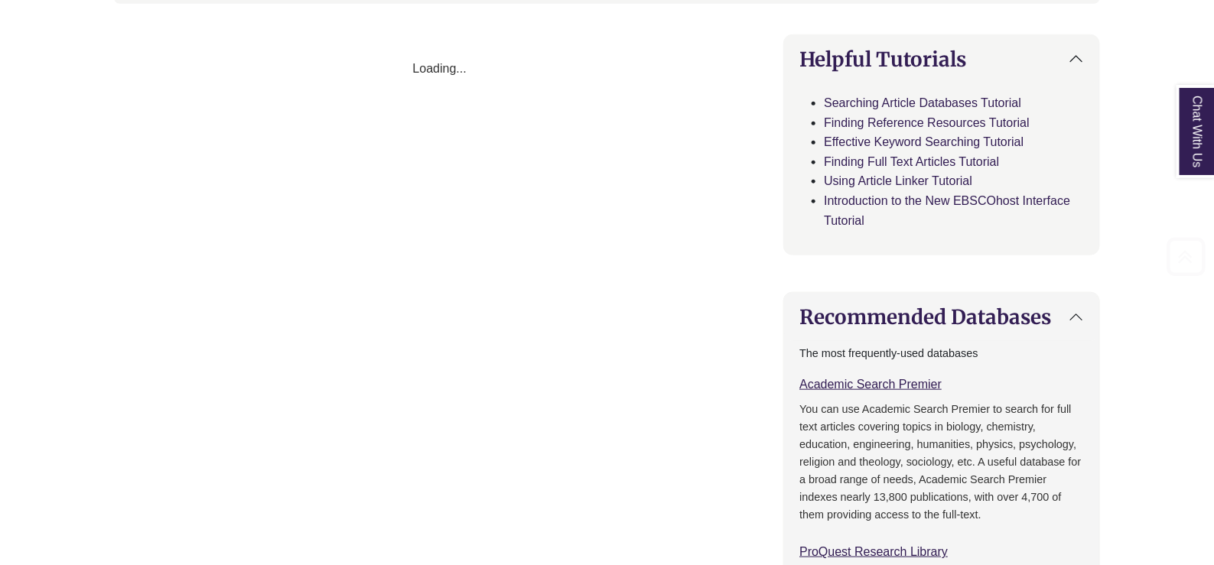
select select "Database Subject Filter"
select select "Database Types Filter"
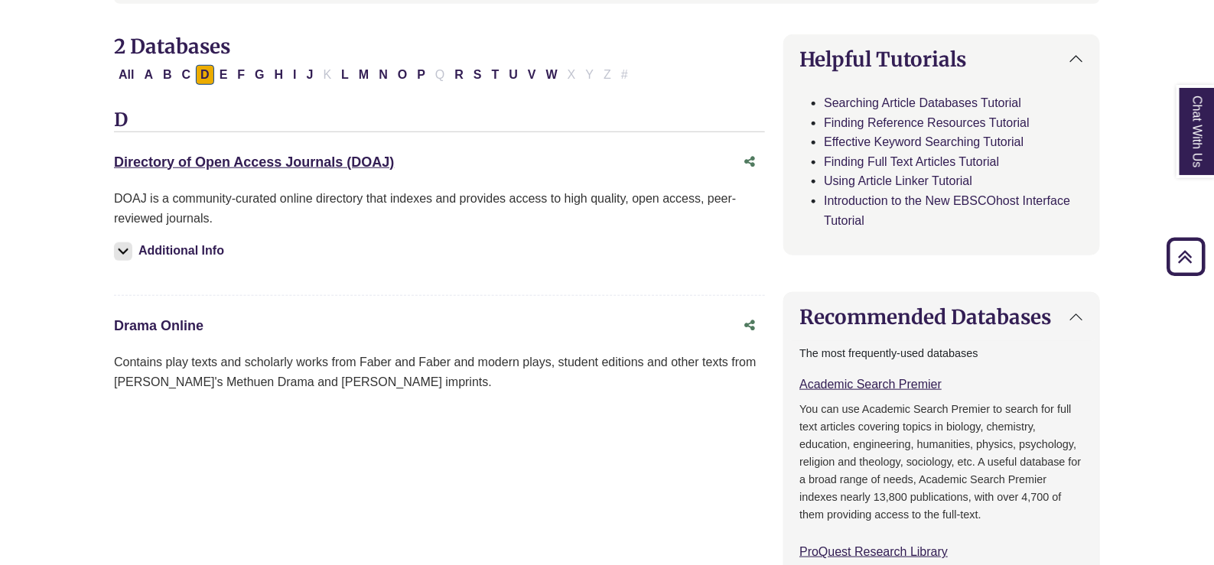
click at [151, 324] on link "Drama Online This link opens in a new window" at bounding box center [159, 325] width 90 height 15
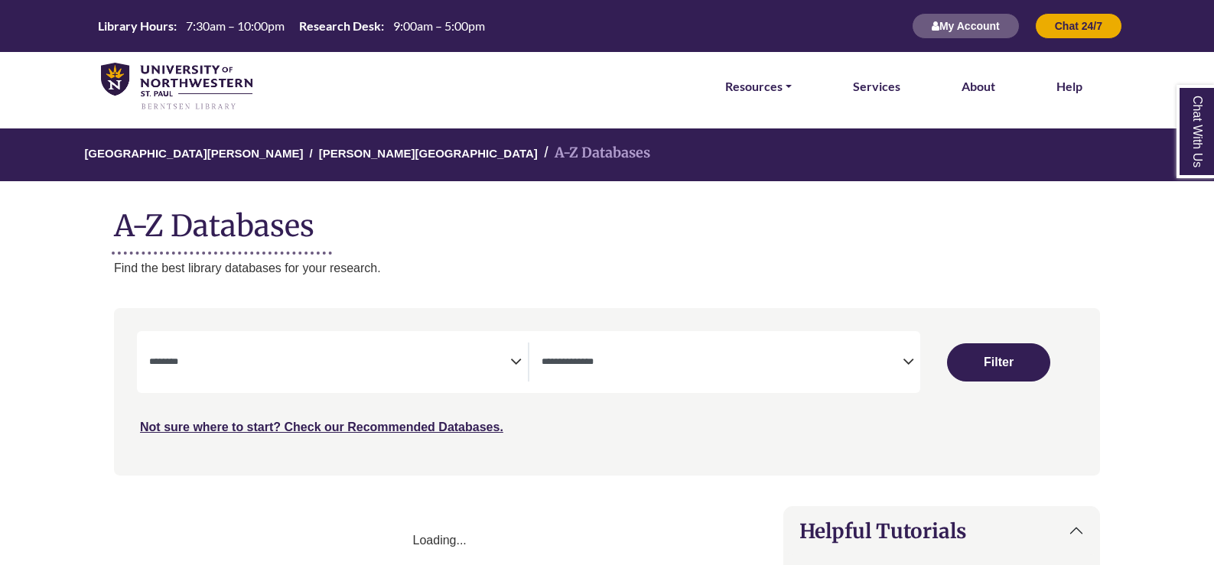
select select "Database Subject Filter"
select select "Database Types Filter"
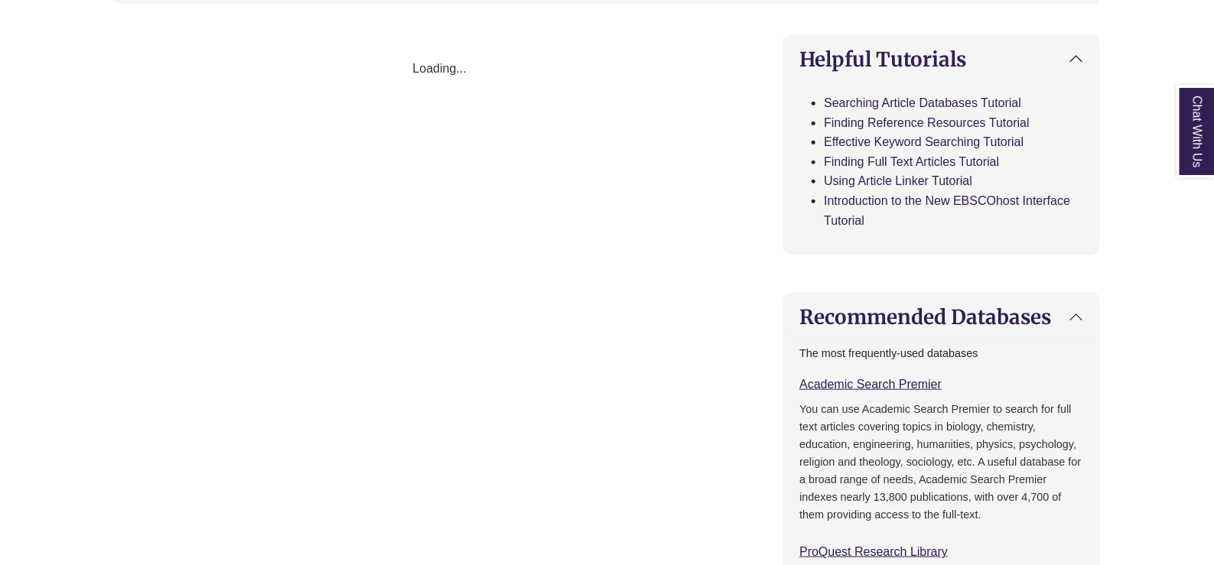
select select "Database Subject Filter"
select select "Database Types Filter"
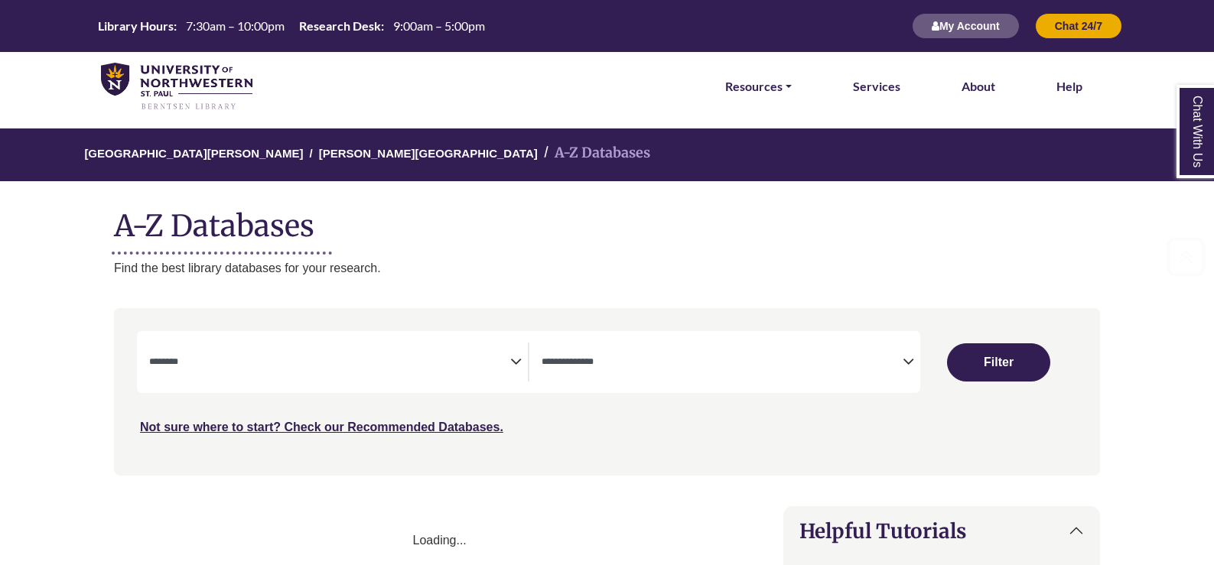
select select "Database Subject Filter"
select select "Database Types Filter"
select select "Database Subject Filter"
select select "Database Types Filter"
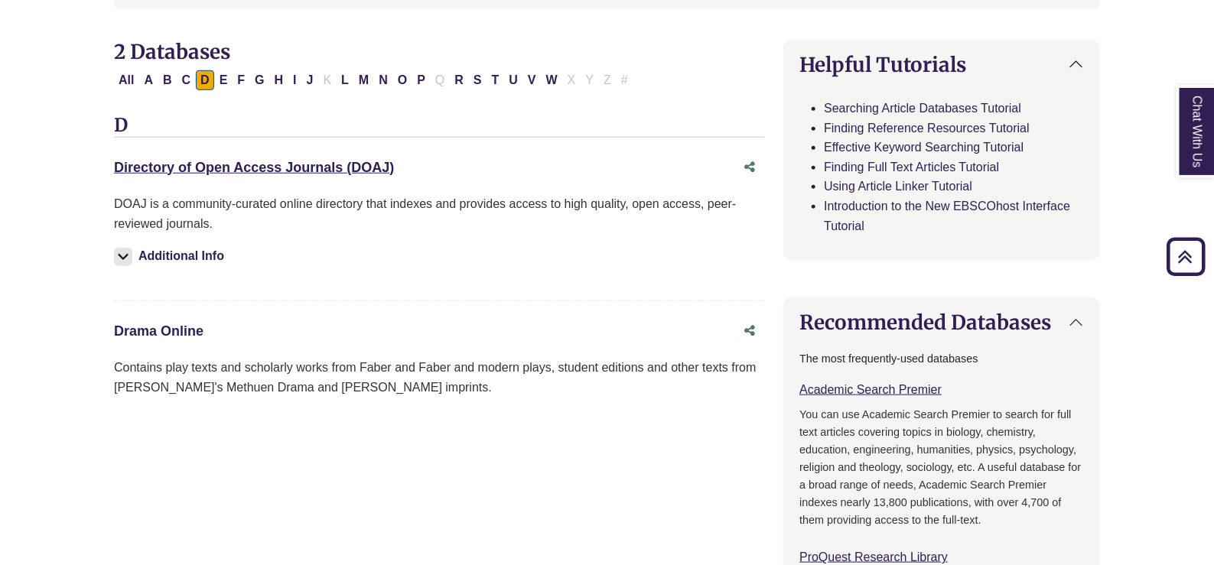
click at [171, 327] on link "Drama Online This link opens in a new window" at bounding box center [159, 331] width 90 height 15
